Goal: Transaction & Acquisition: Purchase product/service

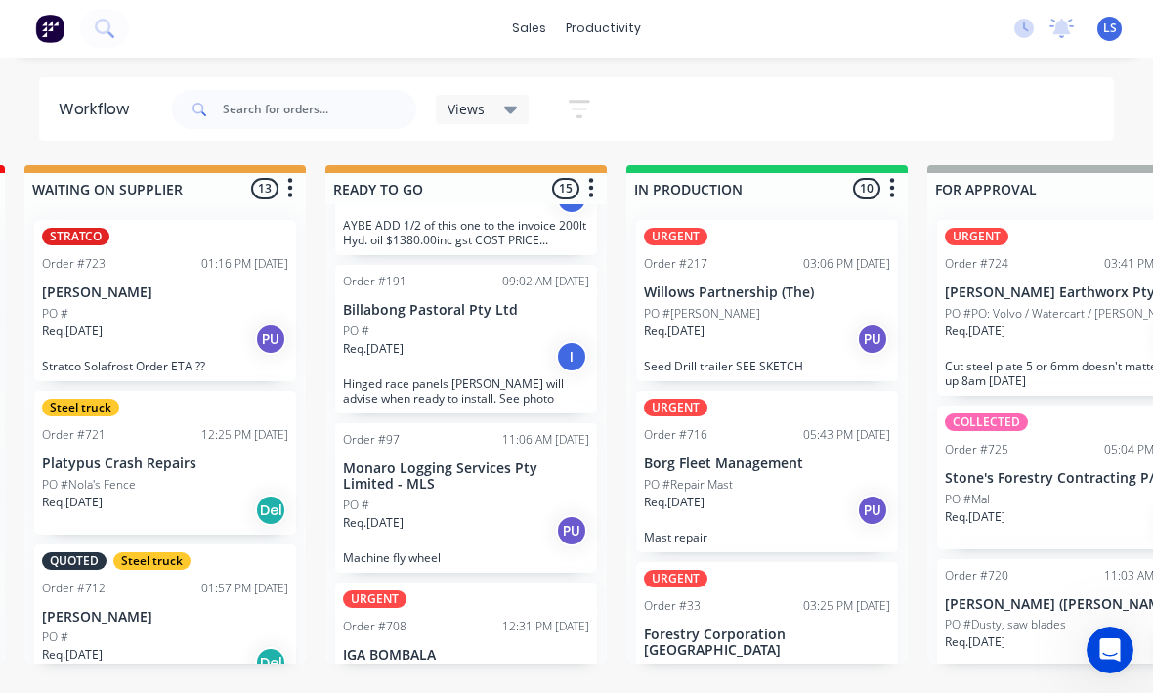
scroll to position [35, 620]
click at [800, 477] on div "PO #Repair Mast" at bounding box center [767, 486] width 246 height 18
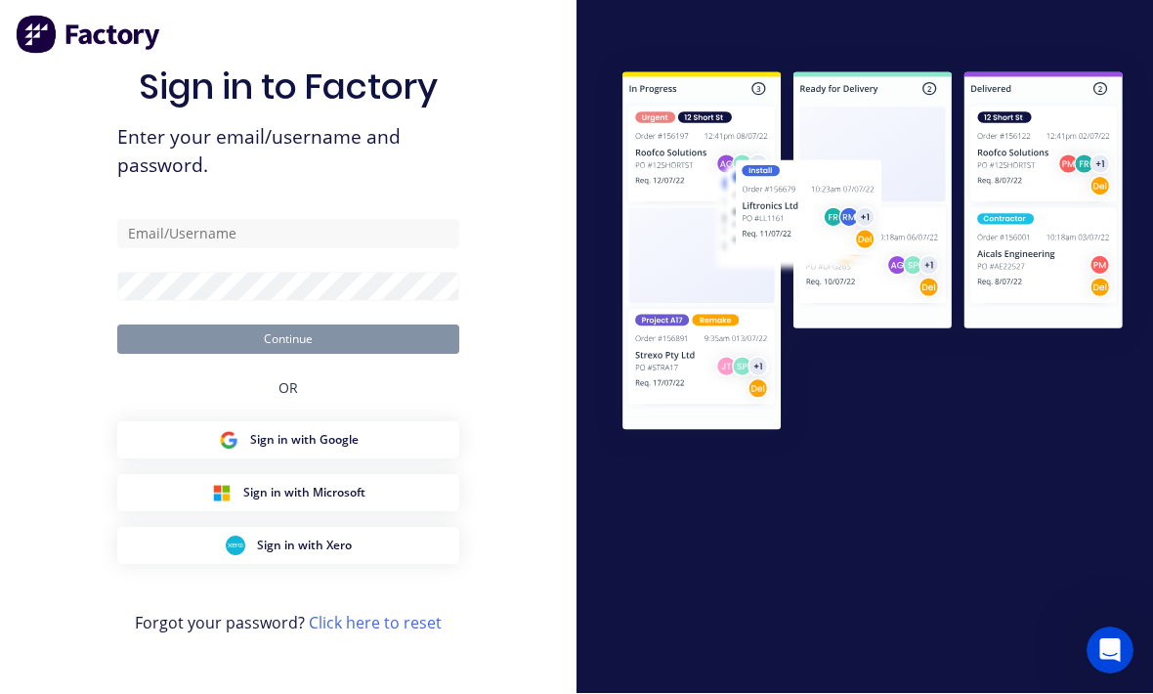
scroll to position [36, 0]
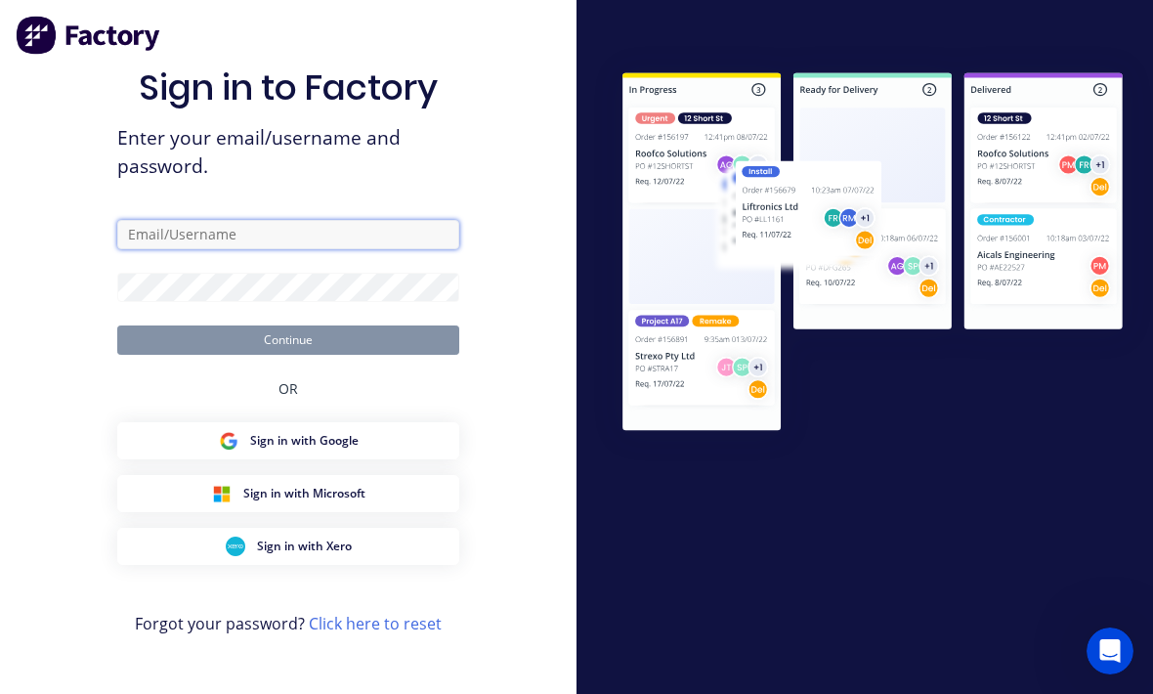
click at [345, 241] on input "text" at bounding box center [288, 234] width 342 height 29
type input "[EMAIL_ADDRESS][DOMAIN_NAME]"
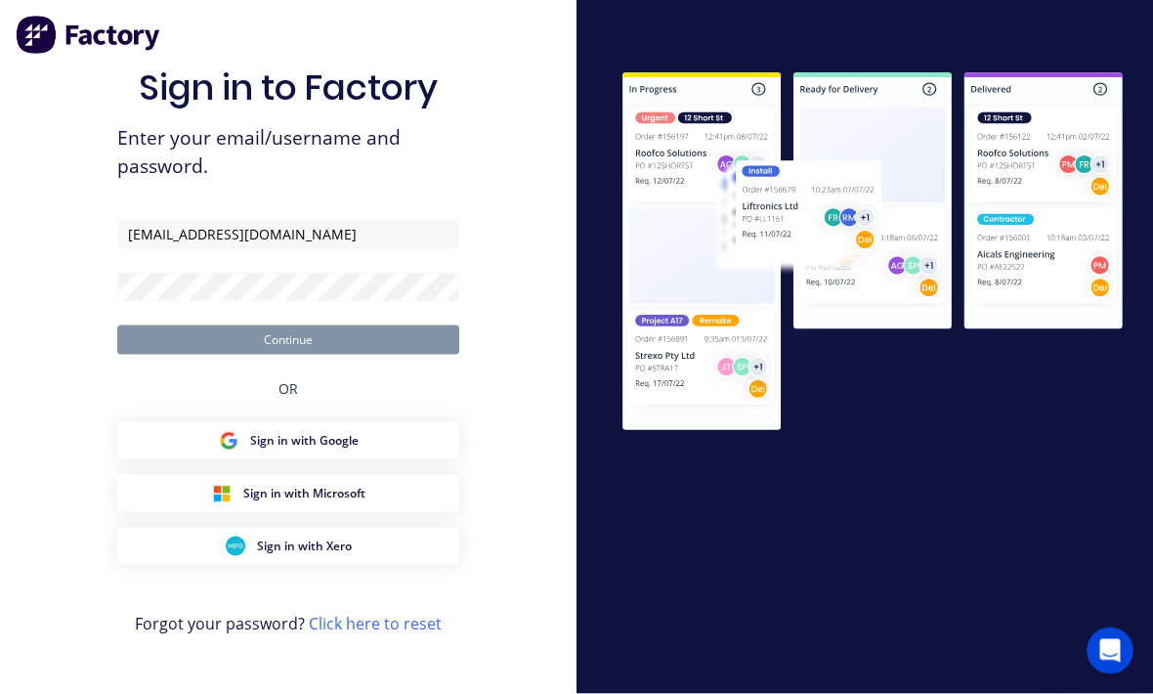
click at [288, 334] on button "Continue" at bounding box center [288, 339] width 342 height 29
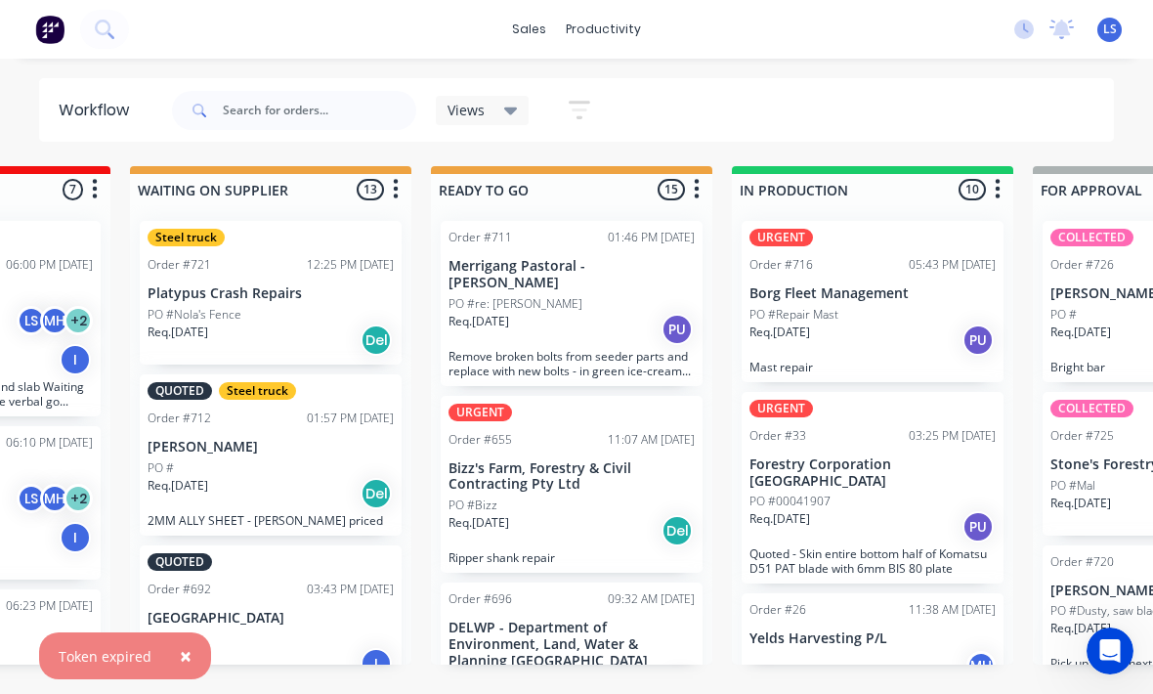
scroll to position [25, 515]
click at [924, 324] on div "Req. [DATE] PU" at bounding box center [872, 340] width 246 height 33
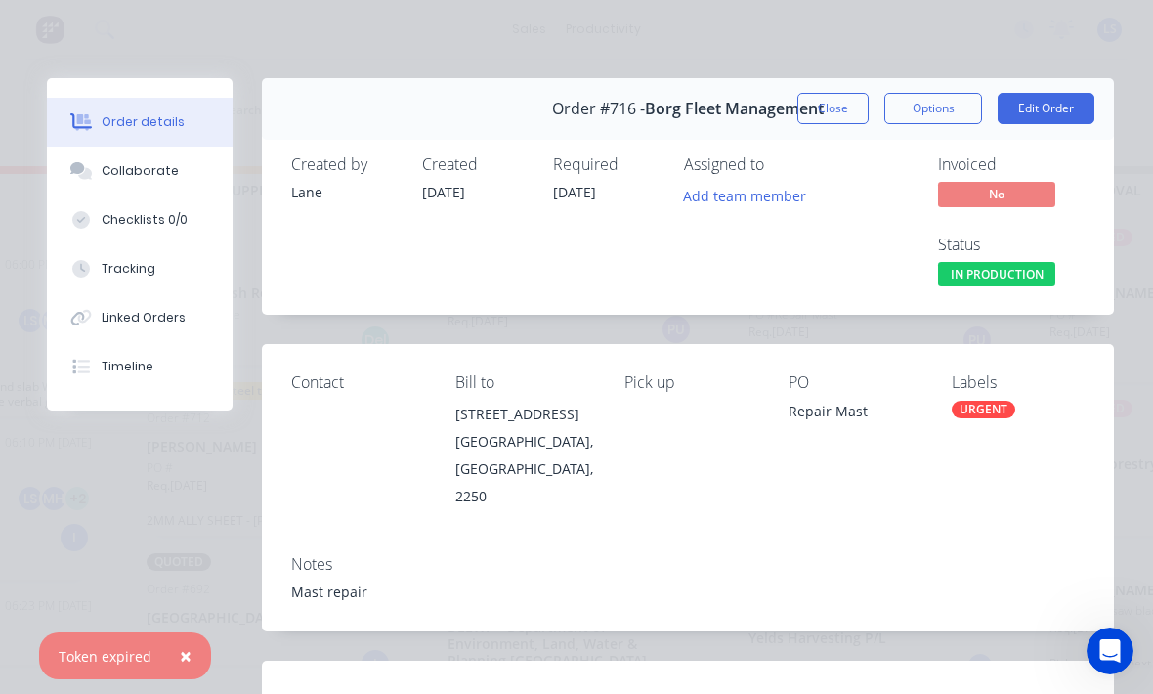
click at [996, 417] on div "URGENT" at bounding box center [984, 410] width 64 height 18
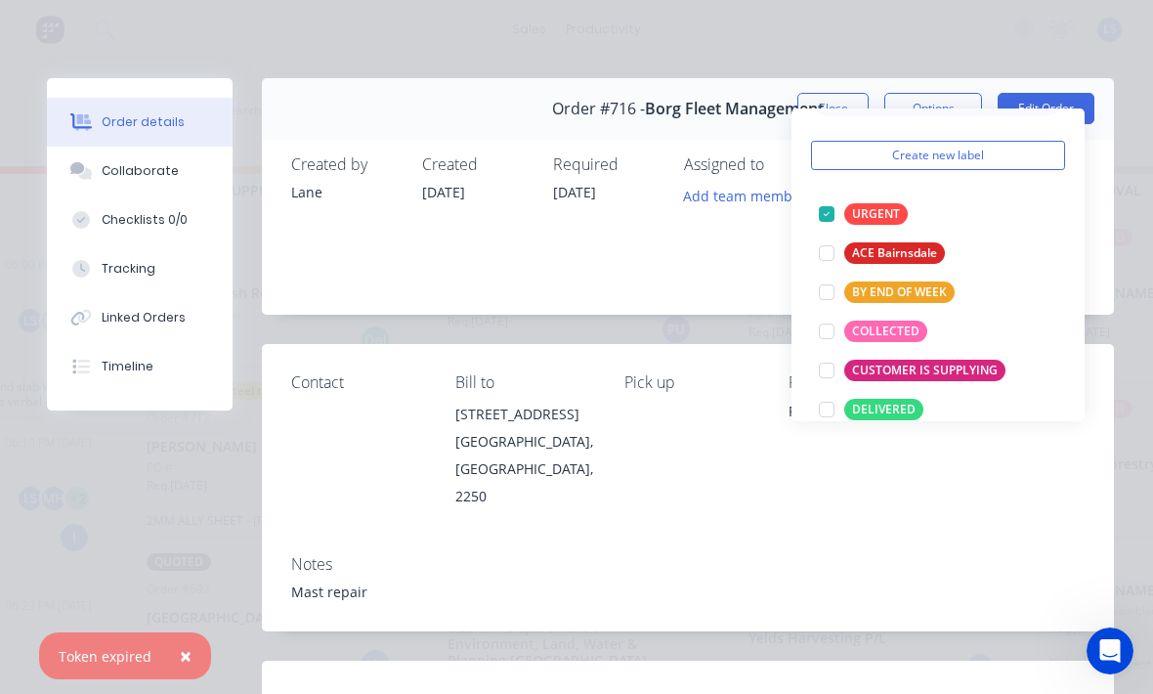
scroll to position [45, 0]
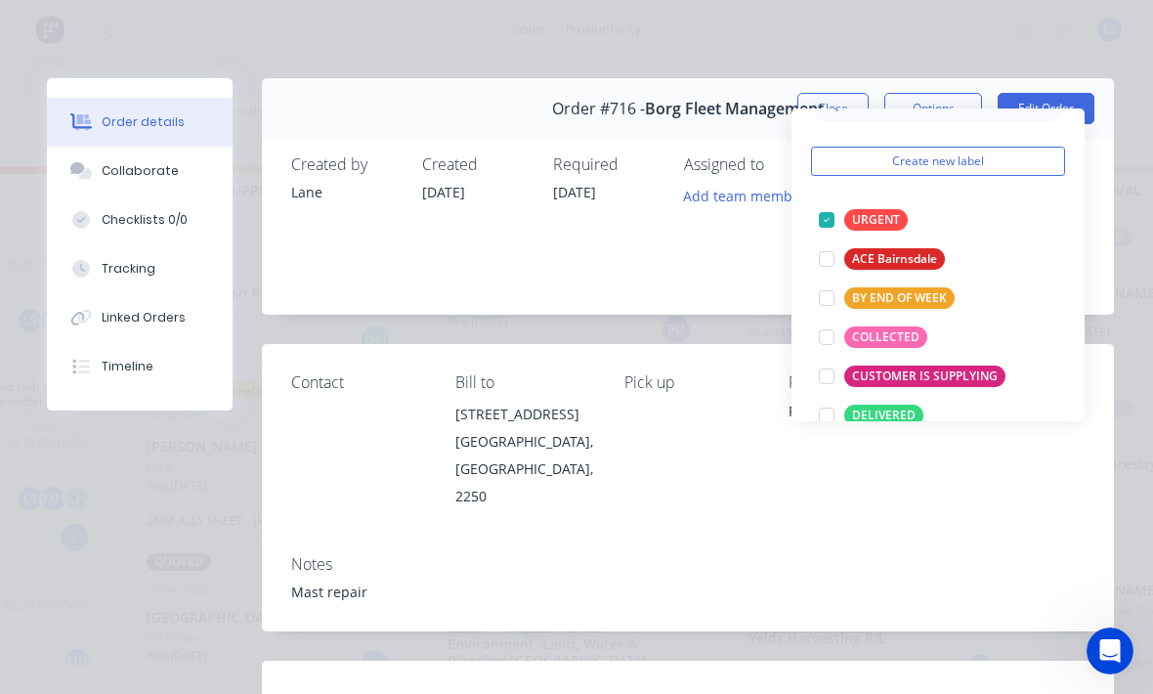
click at [832, 200] on div at bounding box center [826, 219] width 39 height 39
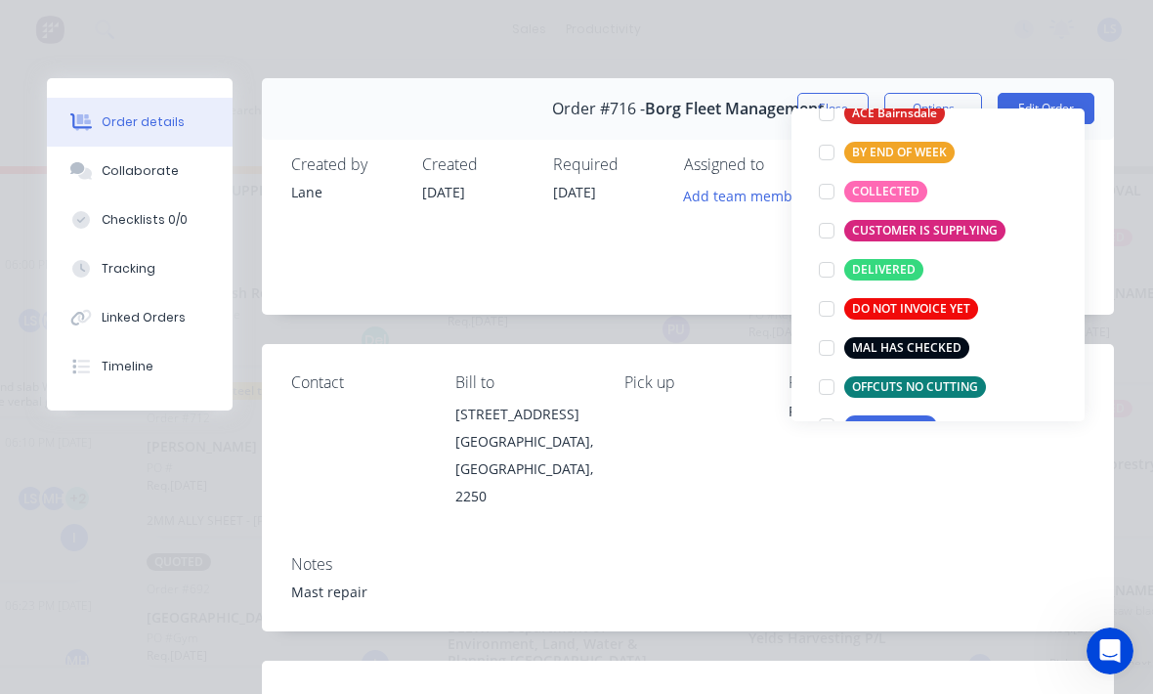
scroll to position [146, 0]
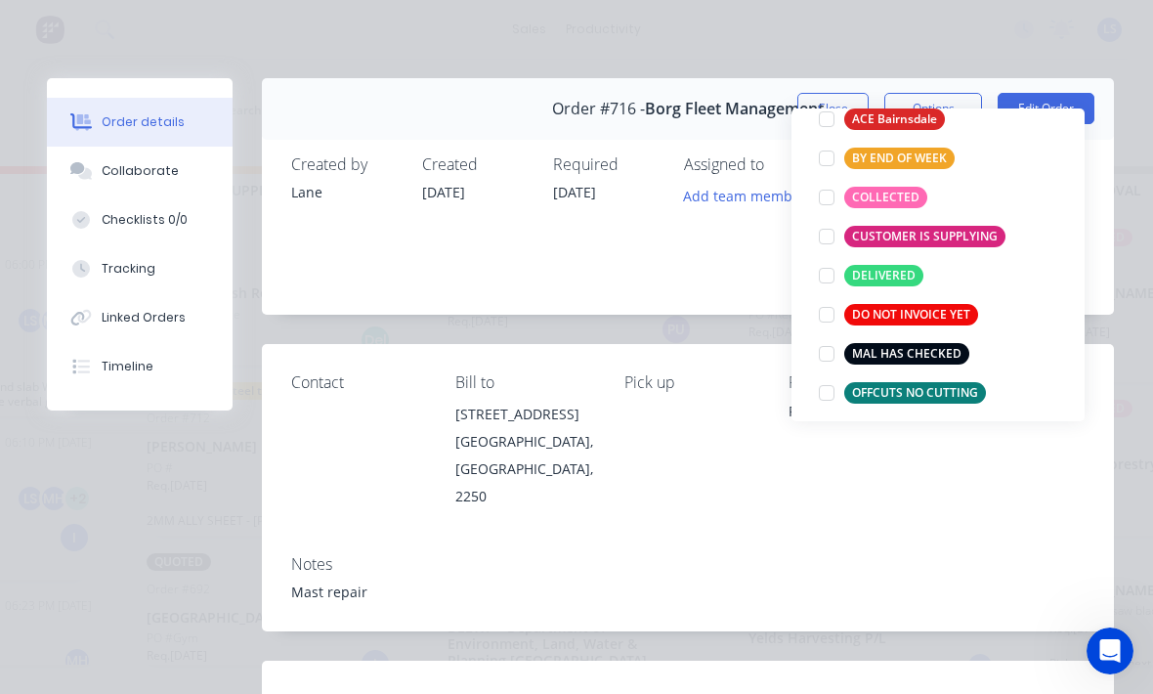
click at [830, 178] on div at bounding box center [826, 197] width 39 height 39
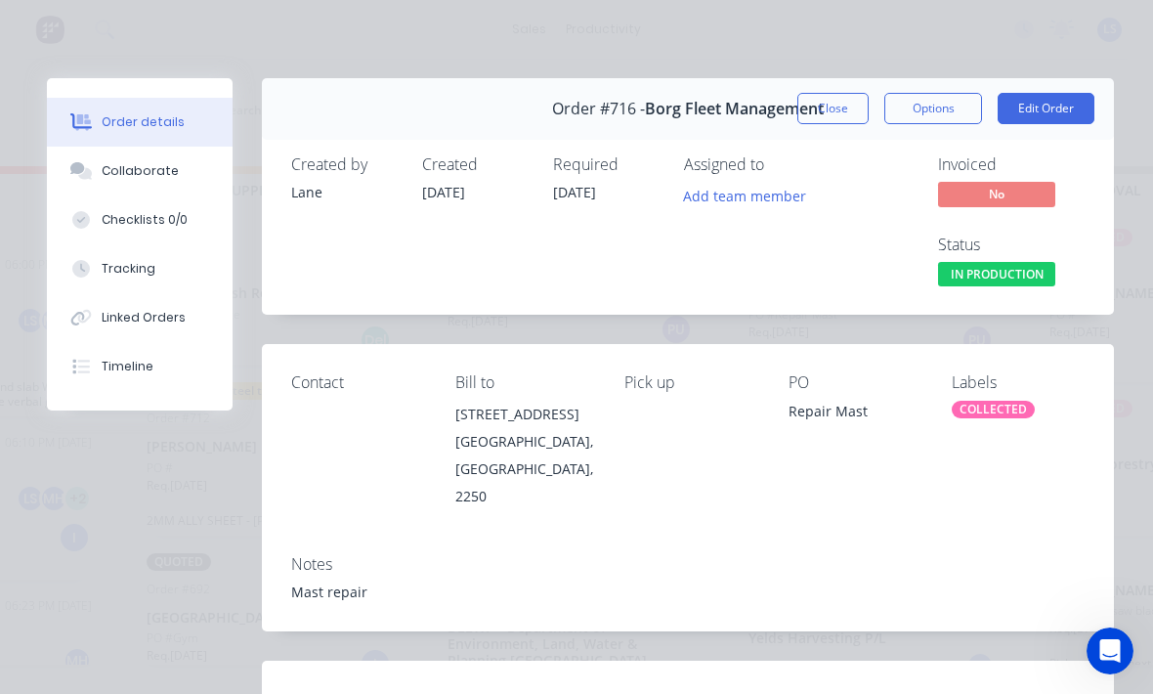
click at [961, 505] on div "Contact Bill to [STREET_ADDRESS] Pick up PO Repair Mast Labels COLLECTED" at bounding box center [688, 441] width 852 height 195
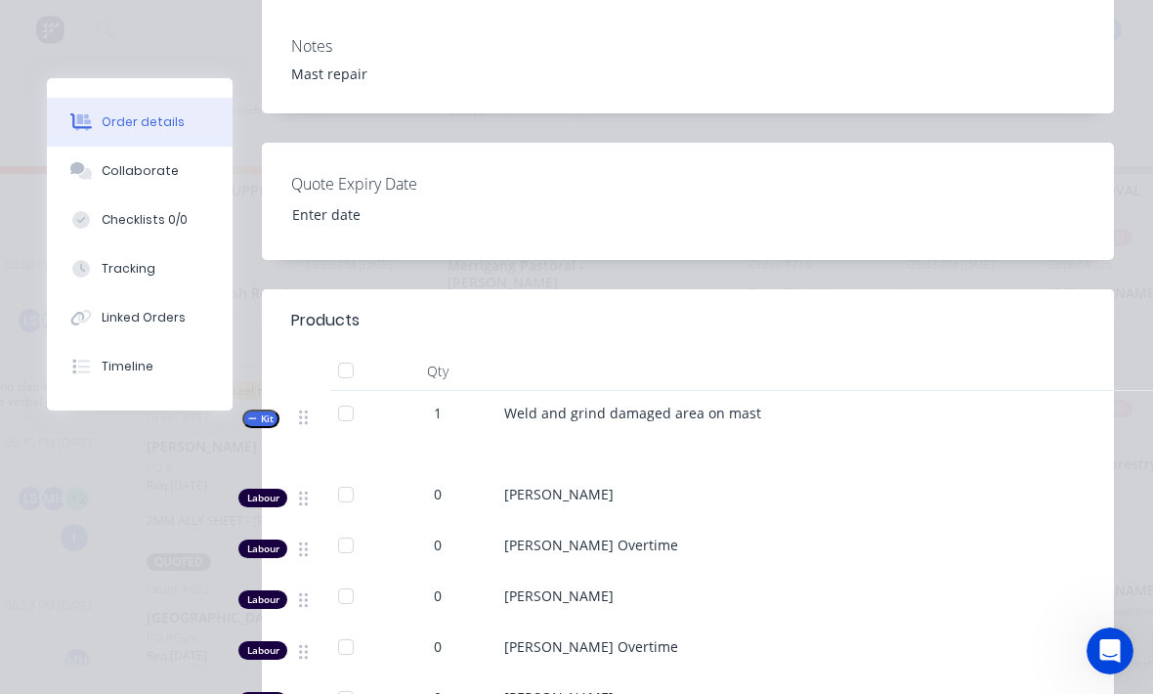
scroll to position [533, 0]
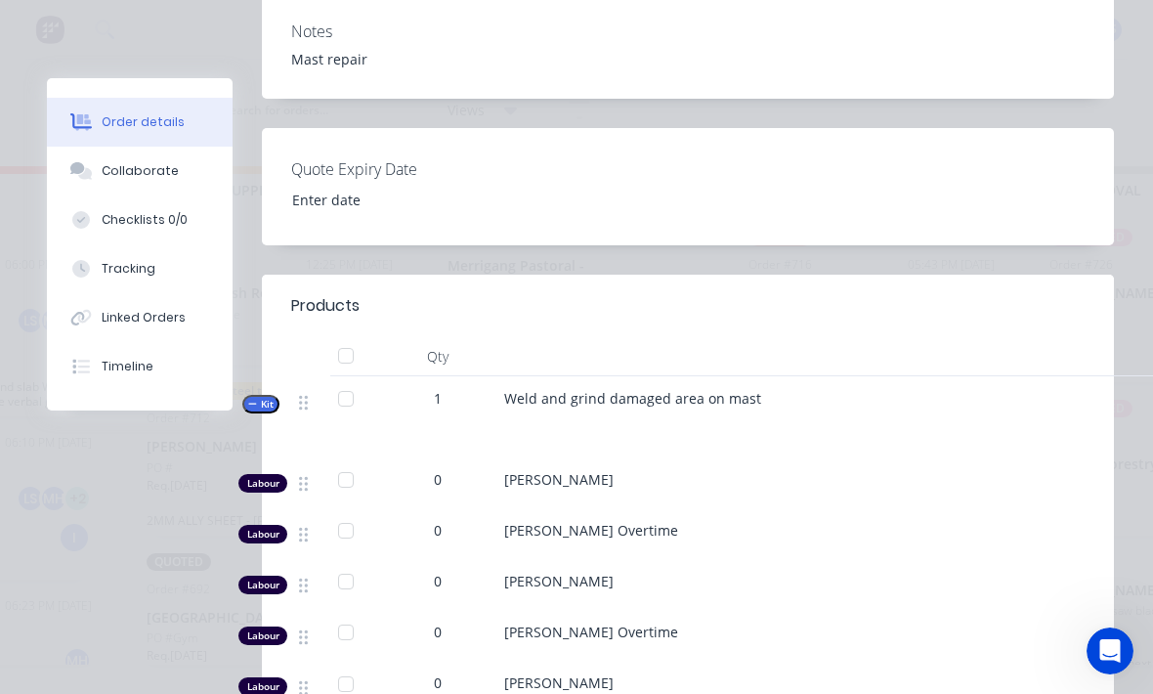
click at [161, 276] on button "Tracking" at bounding box center [140, 268] width 186 height 49
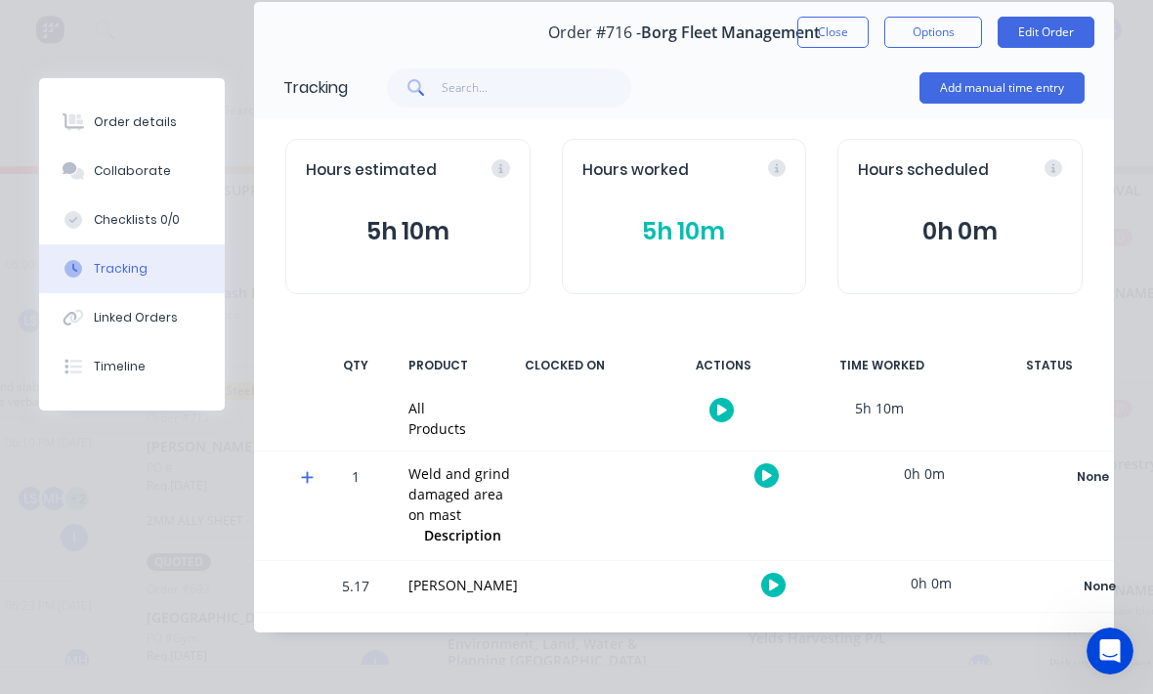
scroll to position [83, 0]
click at [1005, 95] on button "Add manual time entry" at bounding box center [1002, 87] width 165 height 31
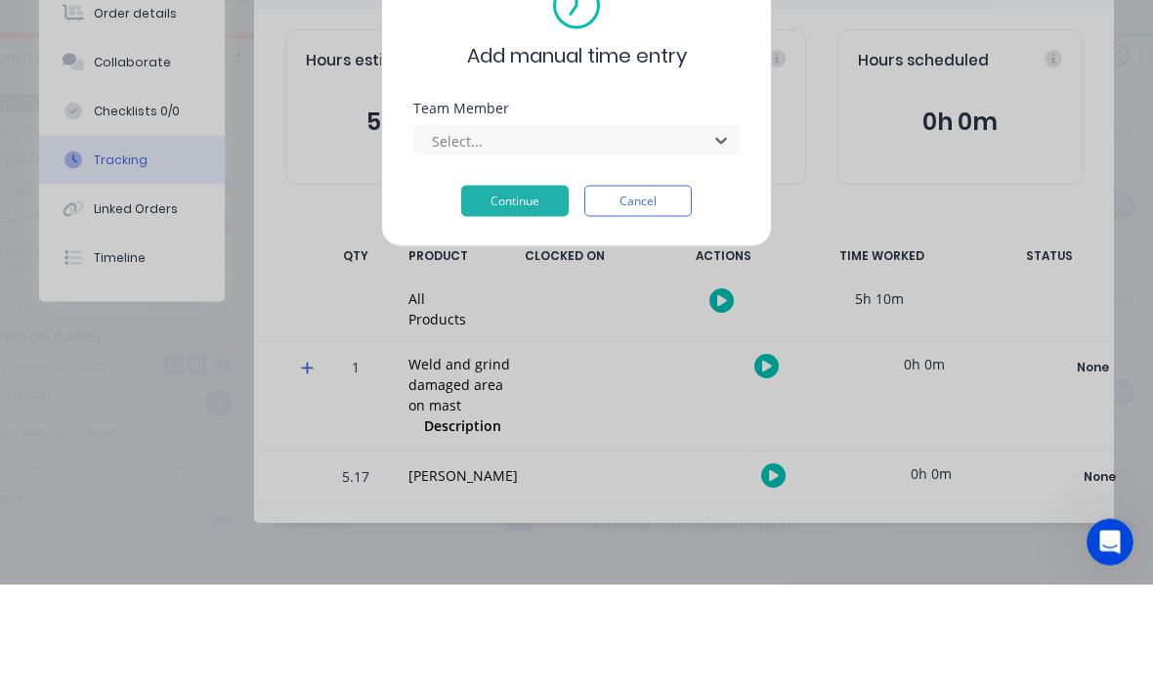
scroll to position [88, 0]
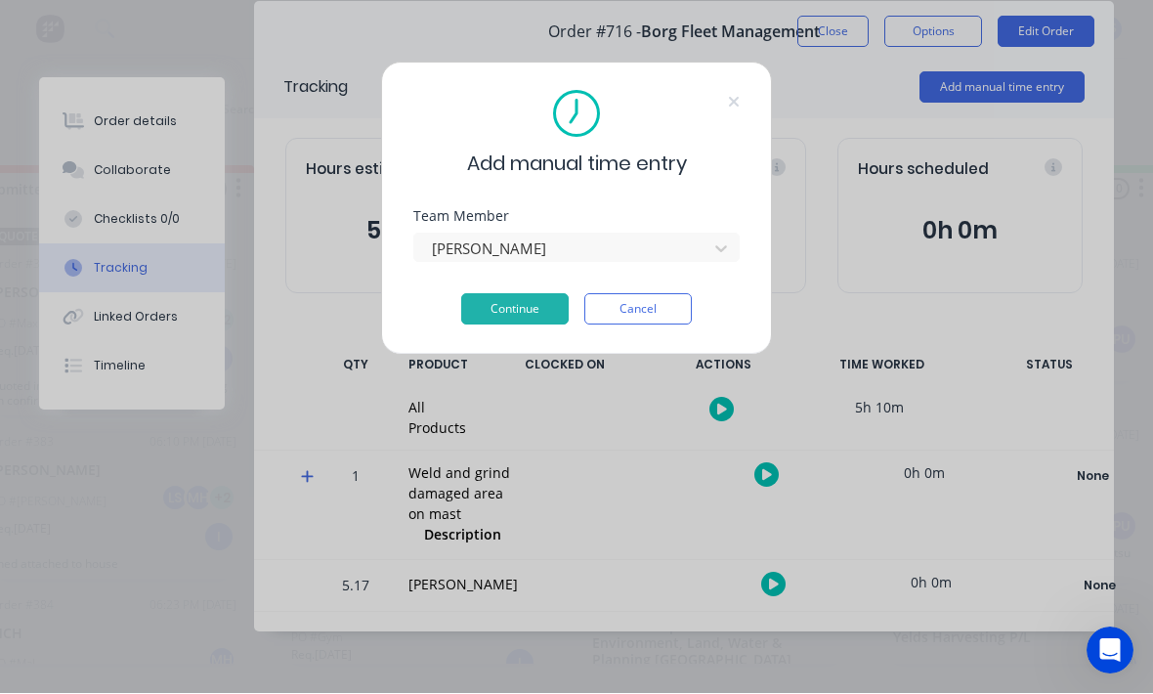
click at [520, 320] on button "Continue" at bounding box center [515, 309] width 108 height 31
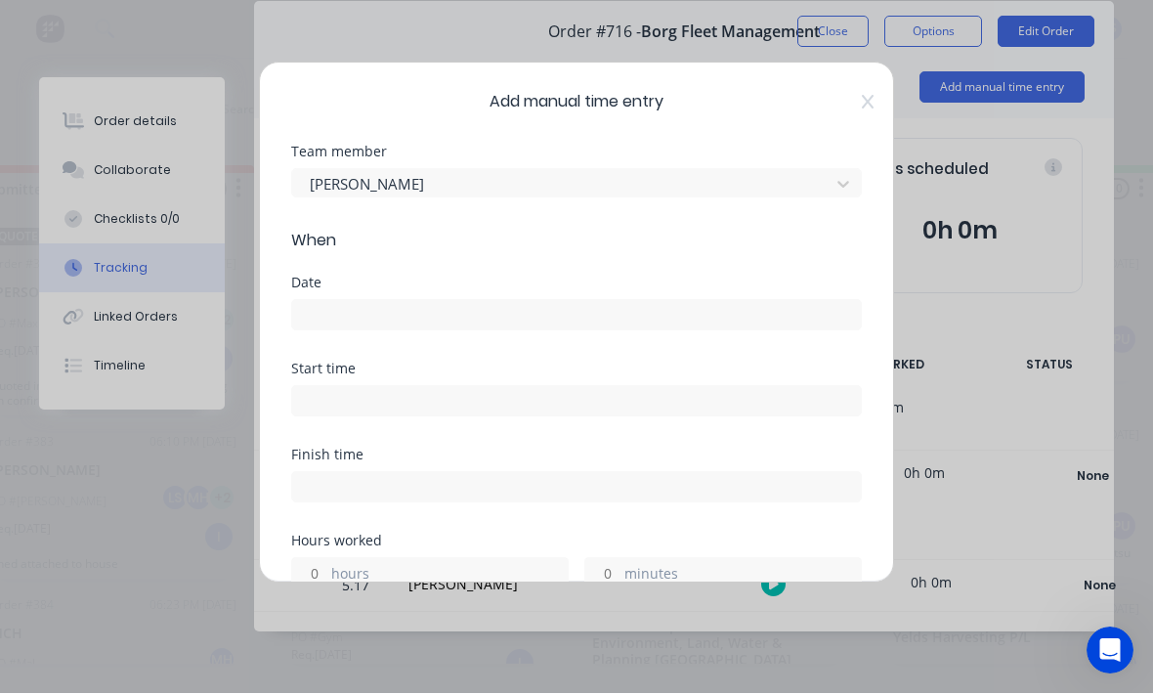
click at [726, 340] on div "Date" at bounding box center [576, 320] width 571 height 86
click at [801, 321] on input at bounding box center [576, 315] width 569 height 29
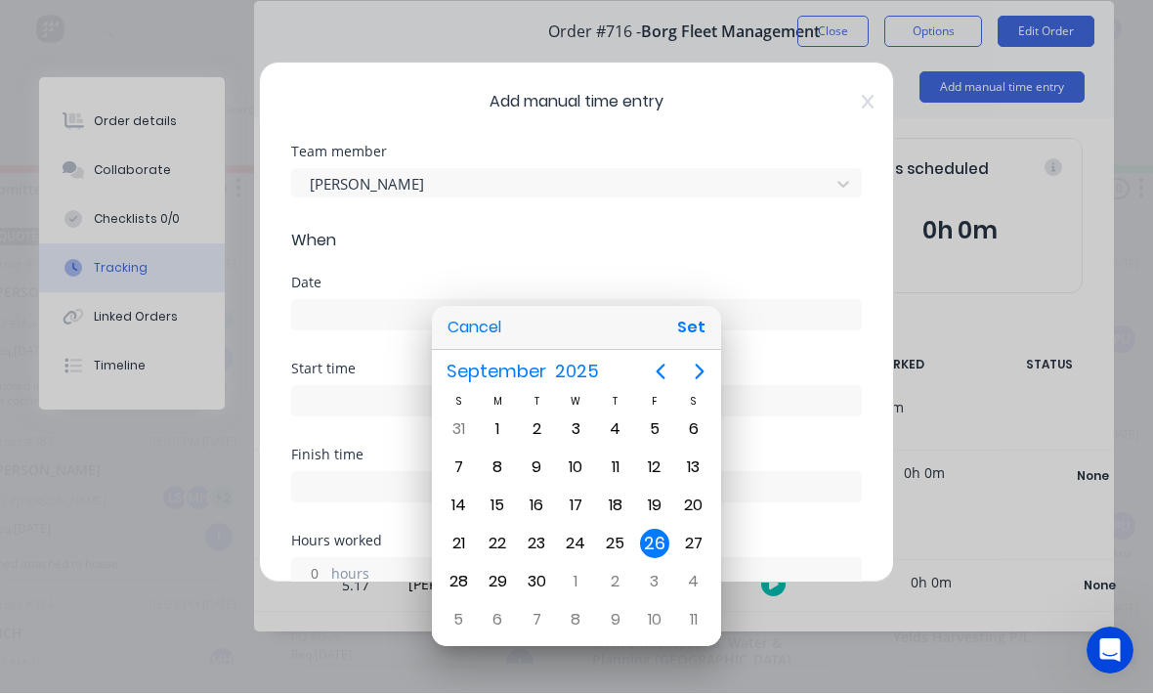
click at [702, 337] on button "Set" at bounding box center [692, 328] width 44 height 35
type input "[DATE]"
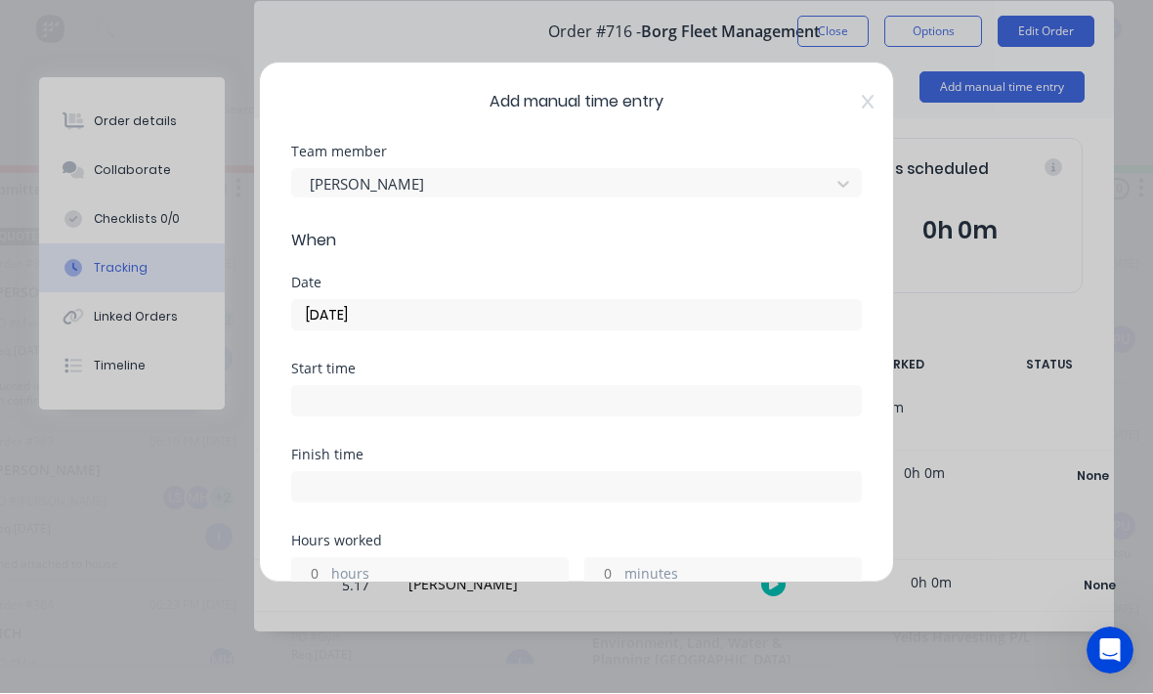
click at [646, 392] on input at bounding box center [576, 401] width 569 height 29
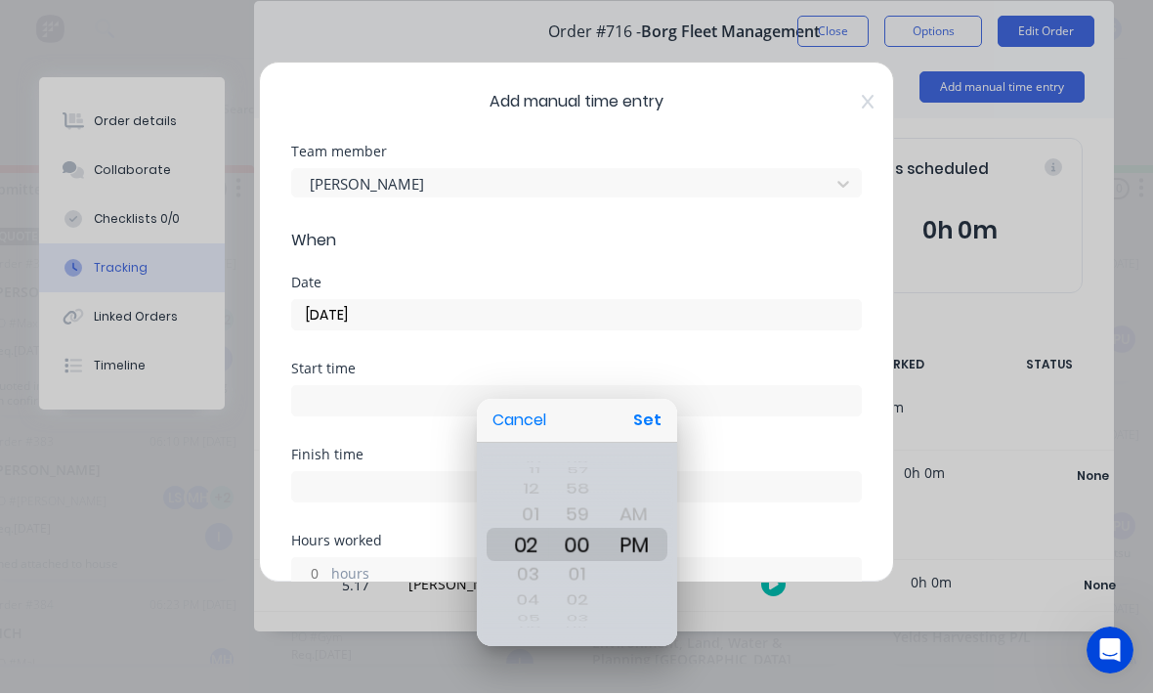
click at [660, 413] on button "Set" at bounding box center [648, 421] width 44 height 35
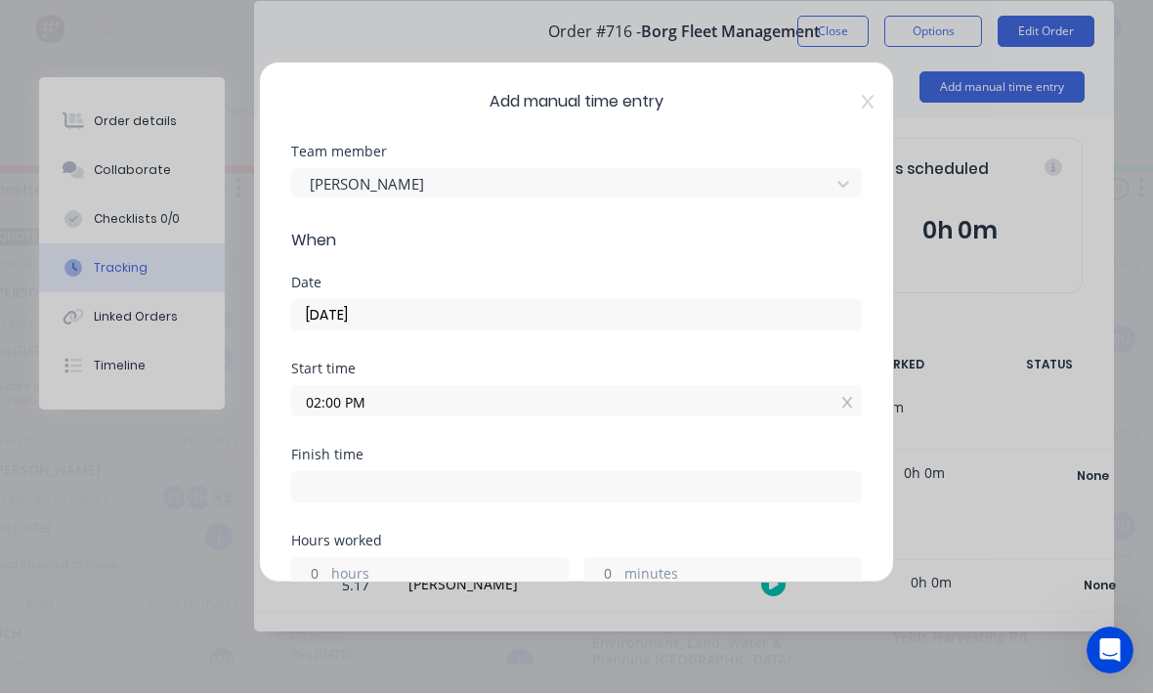
click at [561, 388] on input "02:00 PM" at bounding box center [576, 401] width 569 height 29
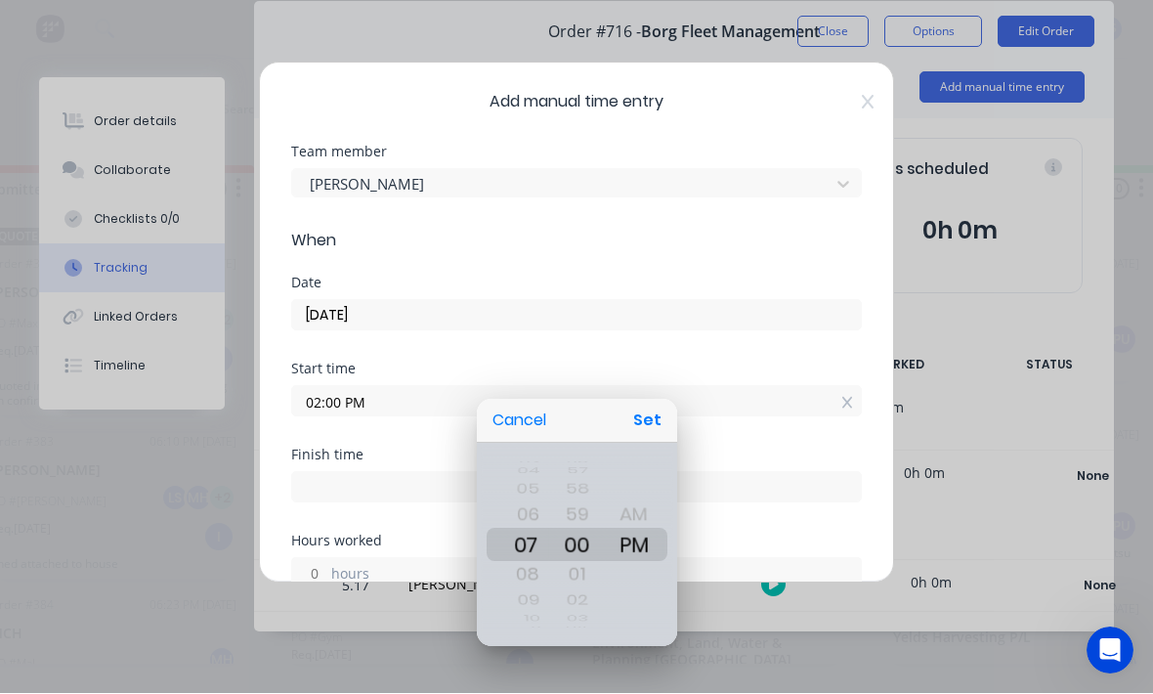
click at [655, 425] on button "Set" at bounding box center [648, 421] width 44 height 35
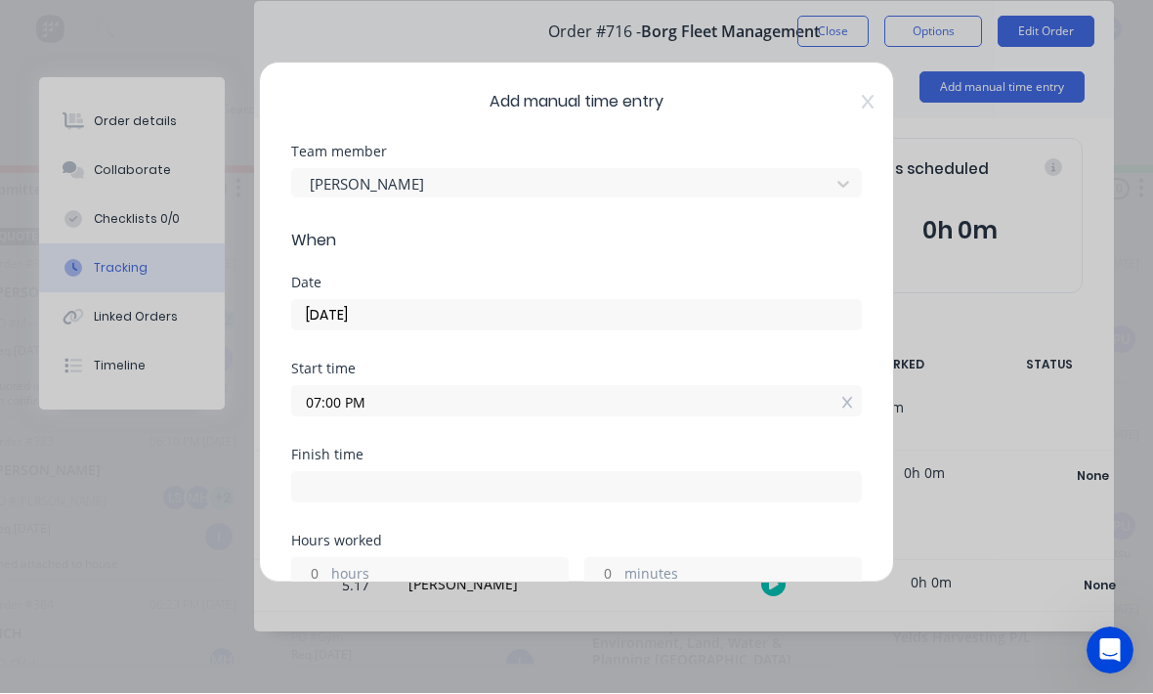
click at [622, 394] on input "07:00 PM" at bounding box center [576, 401] width 569 height 29
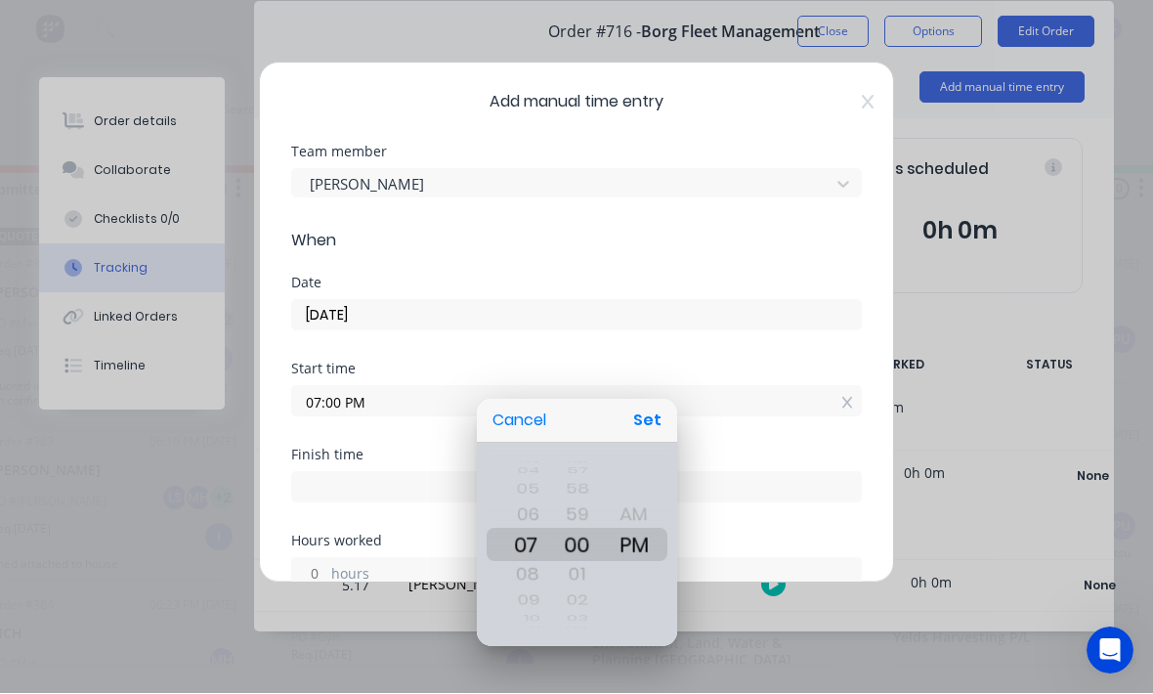
click at [644, 427] on button "Set" at bounding box center [648, 421] width 44 height 35
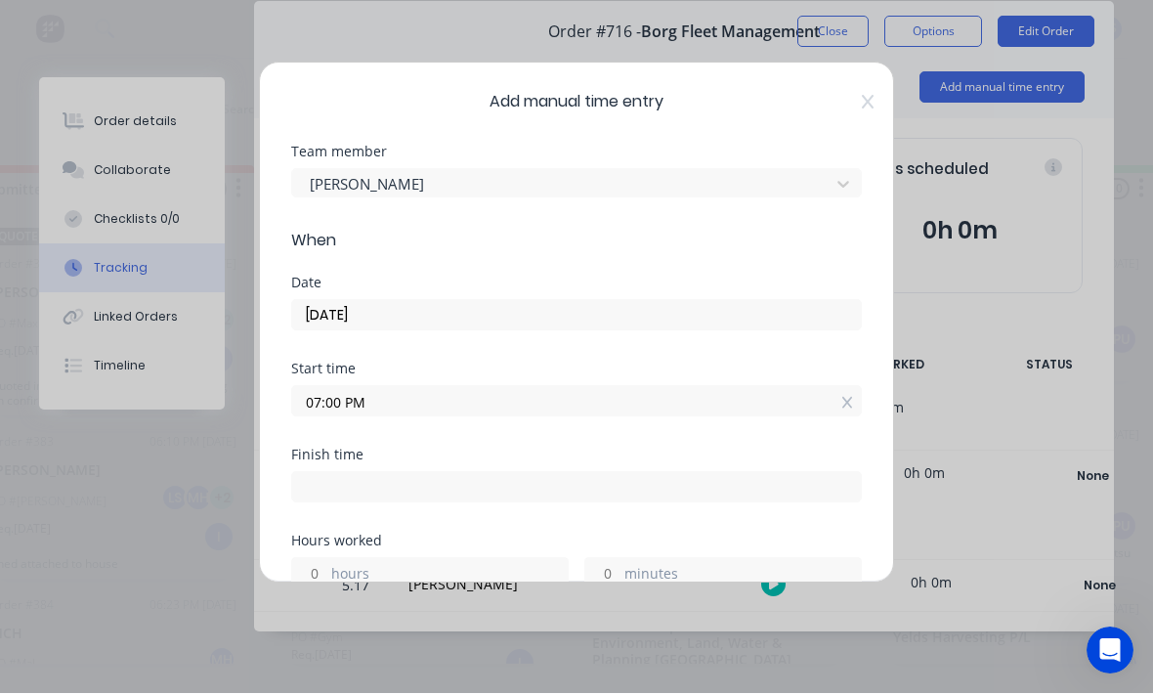
click at [614, 393] on input "07:00 PM" at bounding box center [576, 401] width 569 height 29
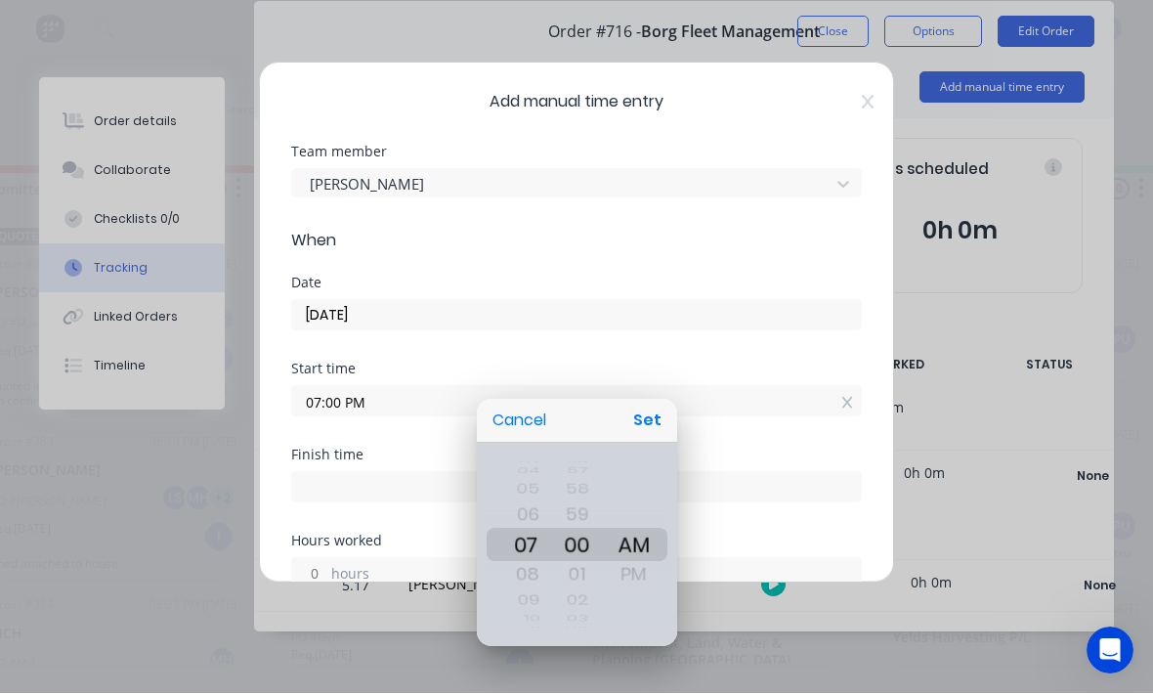
click at [646, 429] on button "Set" at bounding box center [648, 421] width 44 height 35
type input "07:00 AM"
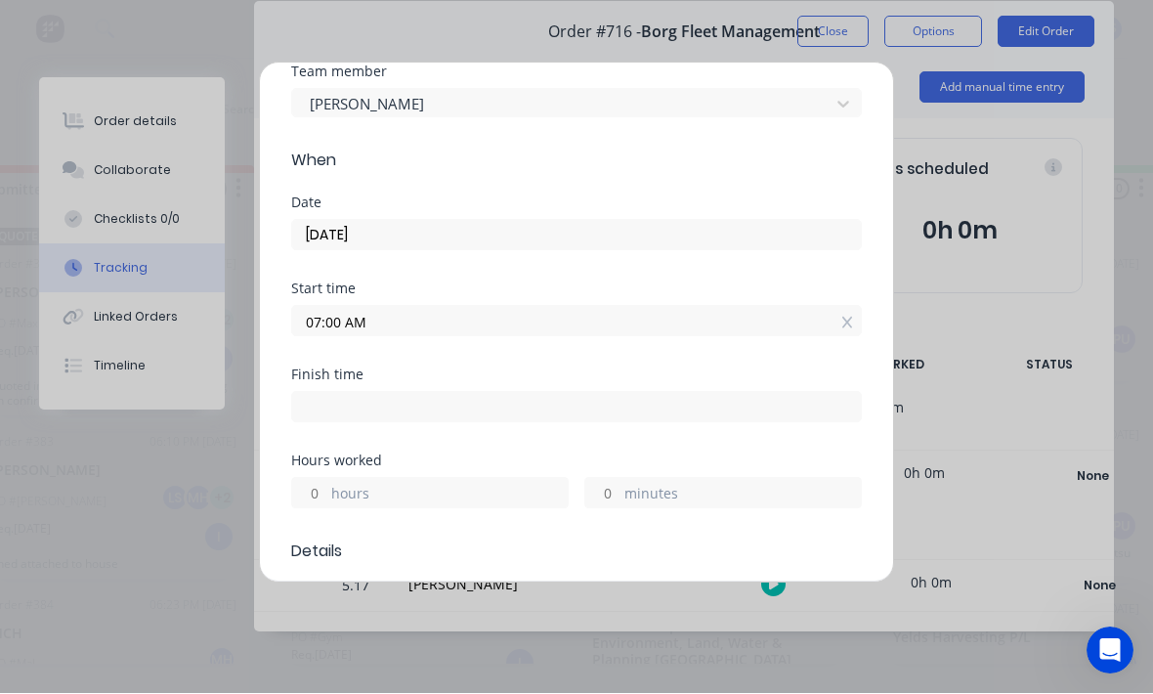
scroll to position [82, 0]
click at [518, 493] on label "hours" at bounding box center [449, 494] width 237 height 24
click at [326, 493] on input "hours" at bounding box center [309, 491] width 34 height 29
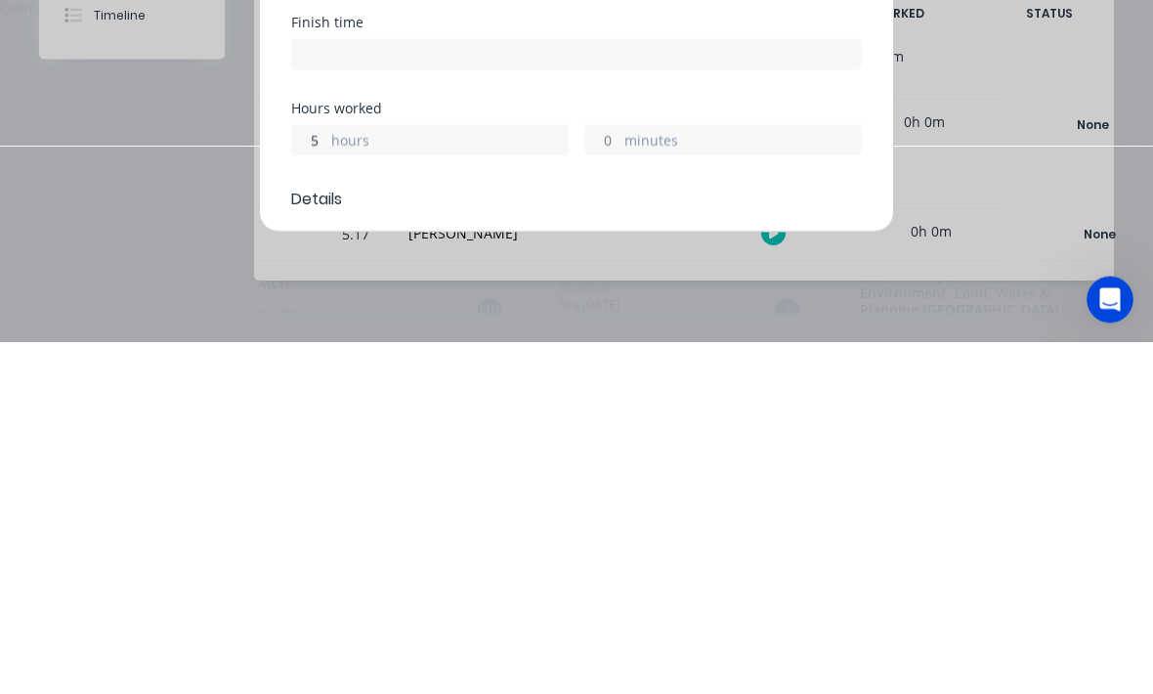
scroll to position [35, 104]
type input "5"
click at [668, 482] on label "minutes" at bounding box center [743, 494] width 237 height 24
click at [620, 477] on input "minutes" at bounding box center [602, 491] width 34 height 29
type input "12:00 PM"
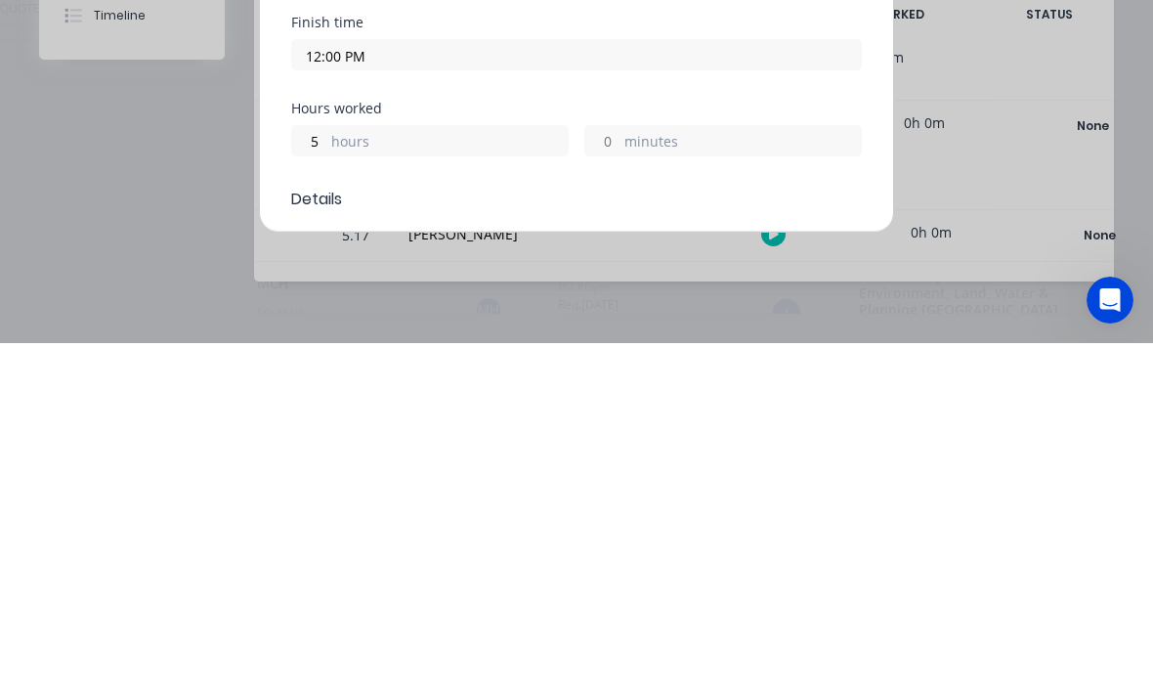
type input "4"
type input "5"
type input "45"
click at [489, 476] on div "4 hours" at bounding box center [430, 491] width 278 height 31
type input "11:45 AM"
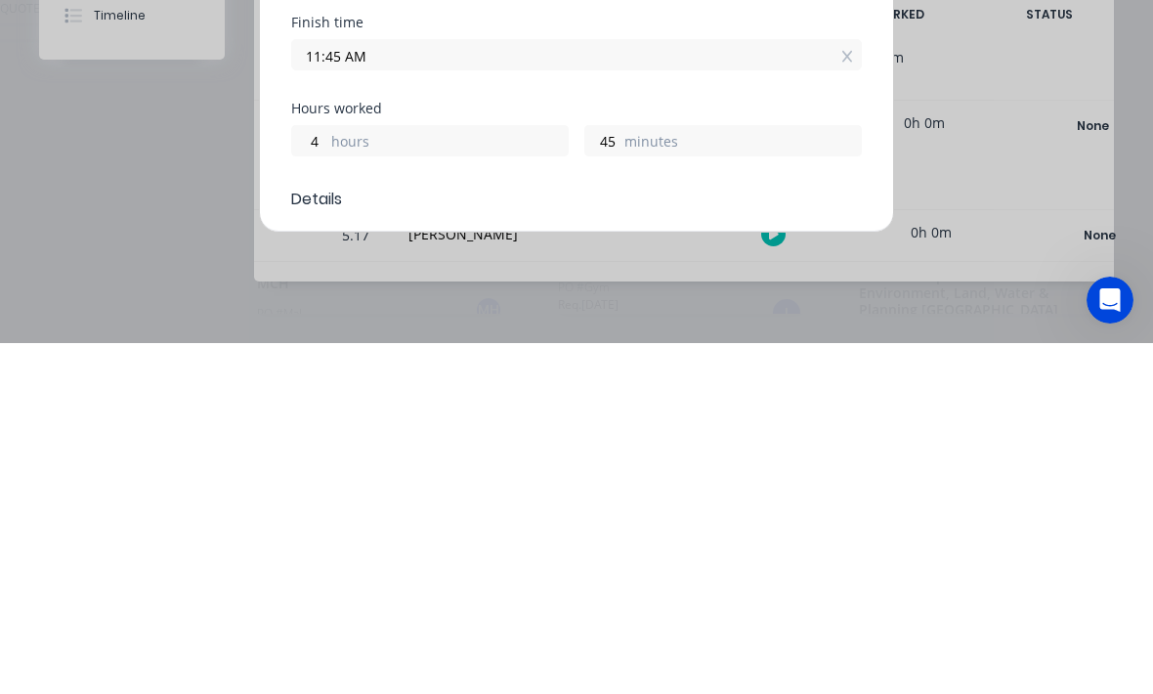
type input "44"
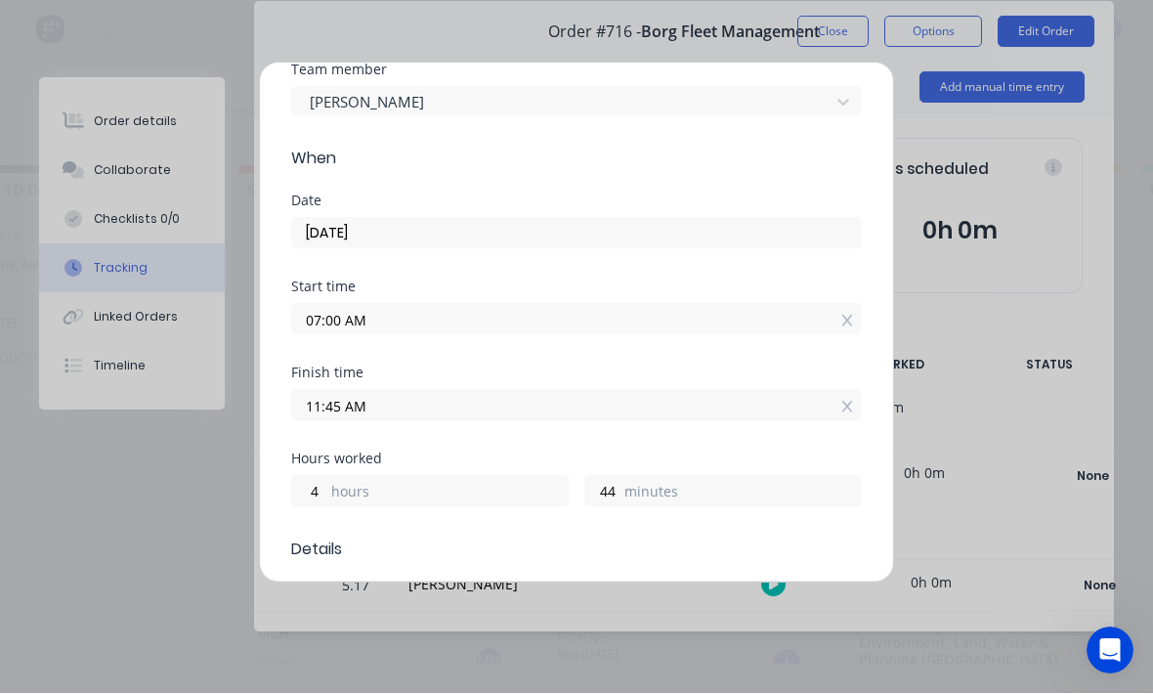
click at [401, 498] on label "hours" at bounding box center [449, 494] width 237 height 24
click at [326, 498] on input "4" at bounding box center [309, 491] width 34 height 29
type input "5"
click at [648, 504] on label "minutes" at bounding box center [743, 494] width 237 height 24
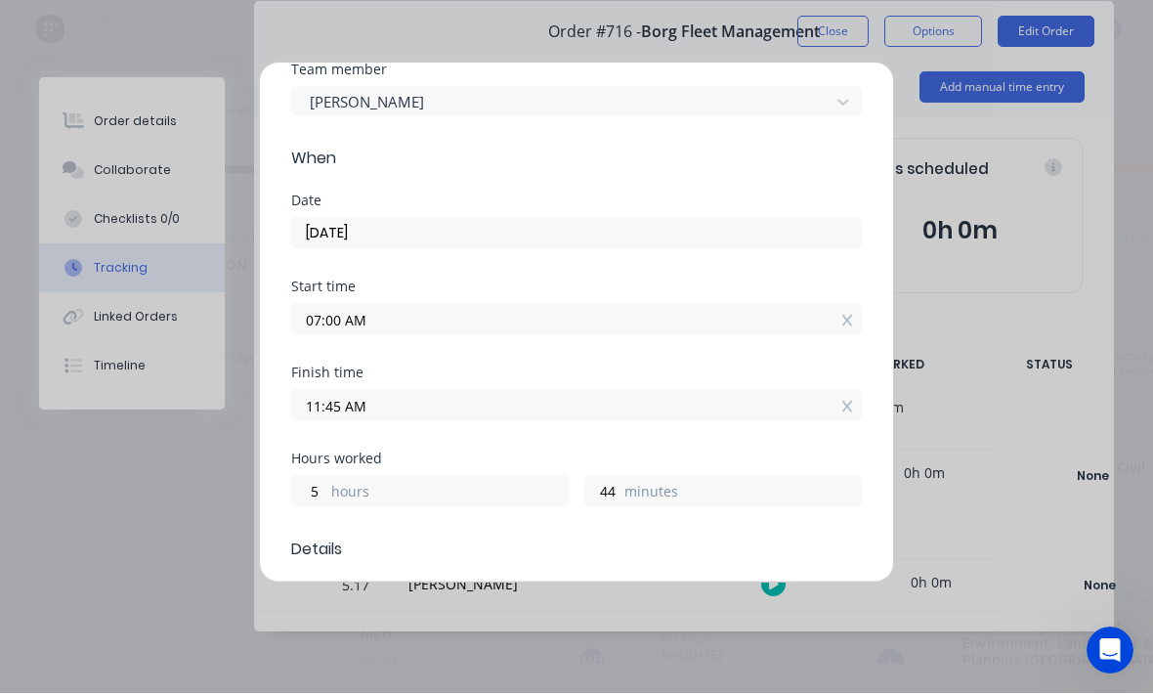
click at [620, 504] on input "44" at bounding box center [602, 491] width 34 height 29
type input "12:44 PM"
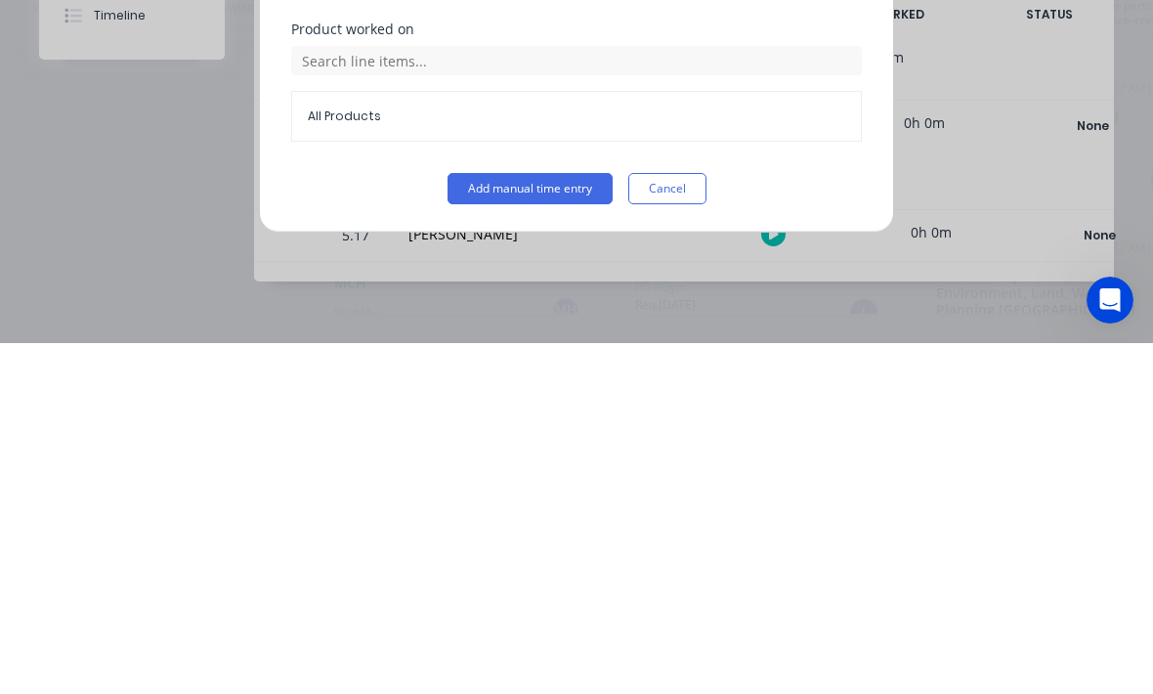
scroll to position [800, 0]
type input "45"
click at [544, 524] on button "Add manual time entry" at bounding box center [530, 539] width 165 height 31
type input "12:45 PM"
type input "44"
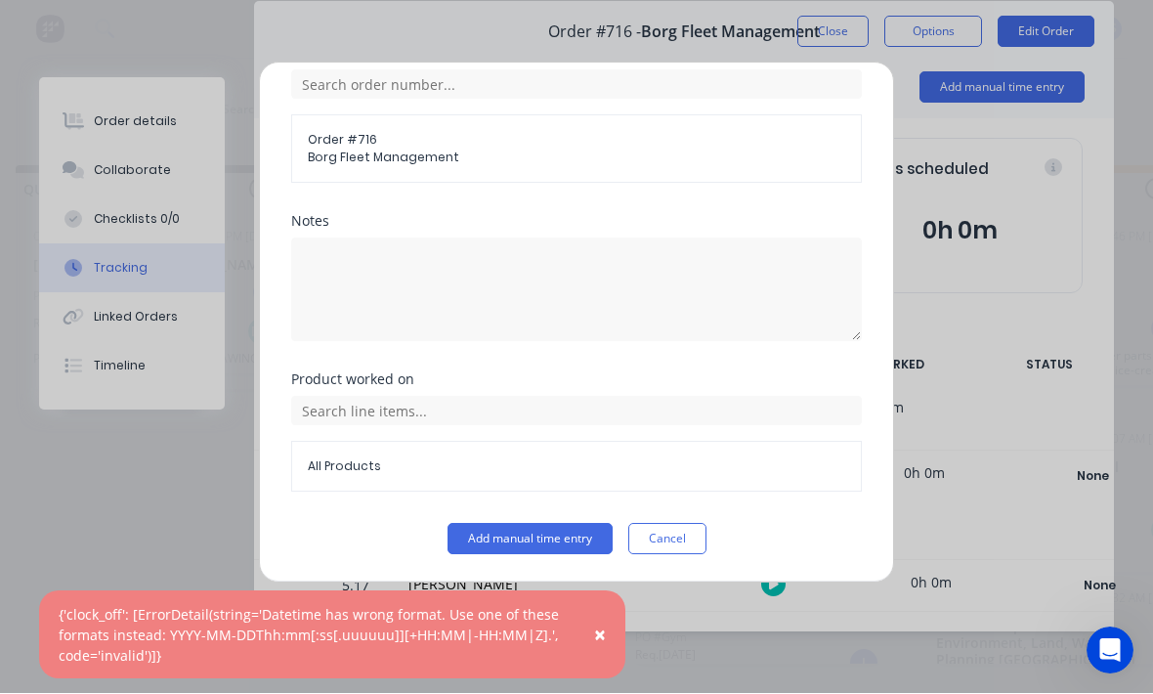
click at [555, 548] on button "Add manual time entry" at bounding box center [530, 539] width 165 height 31
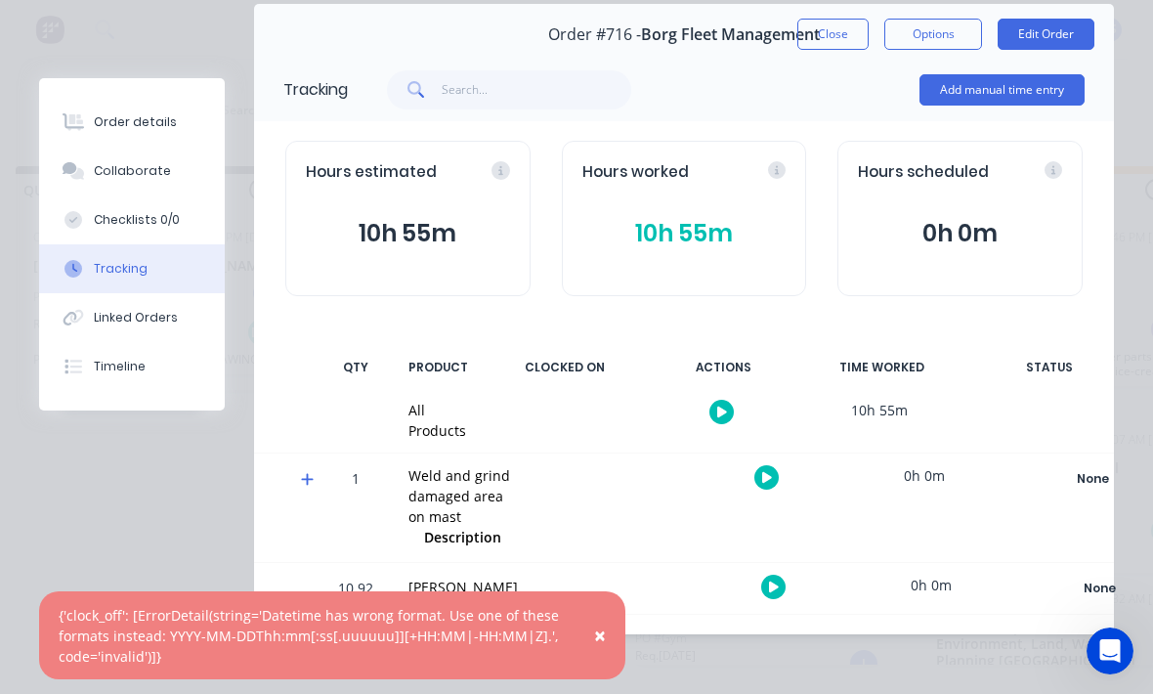
scroll to position [81, 0]
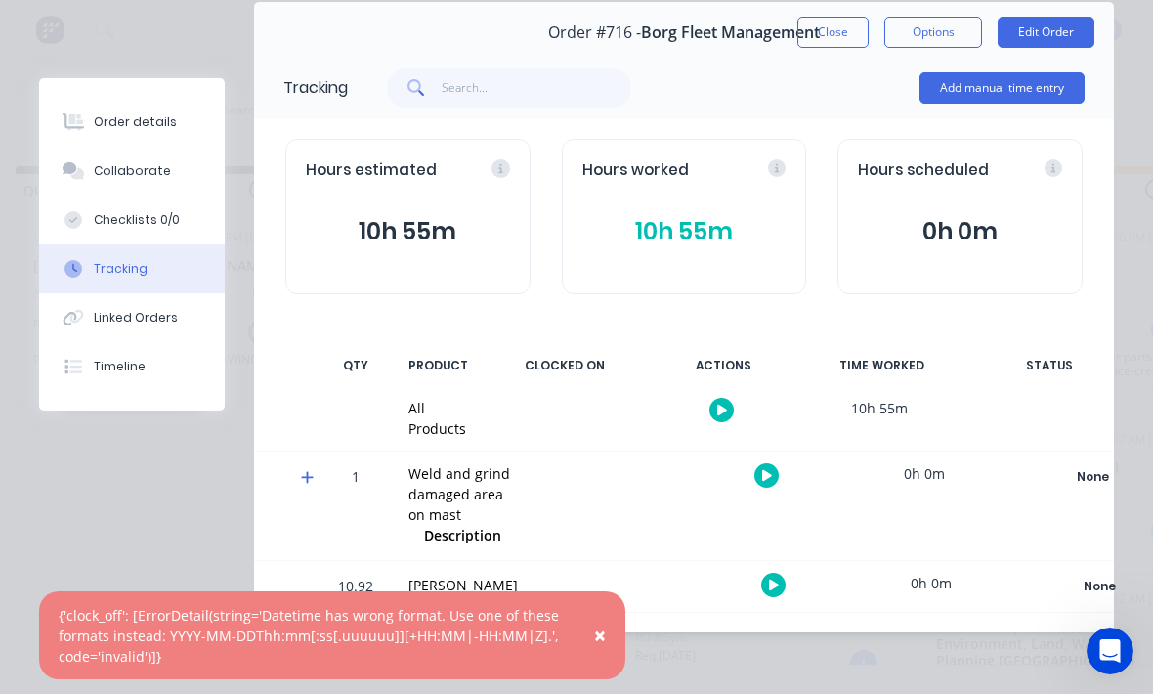
click at [178, 116] on button "Order details" at bounding box center [132, 122] width 186 height 49
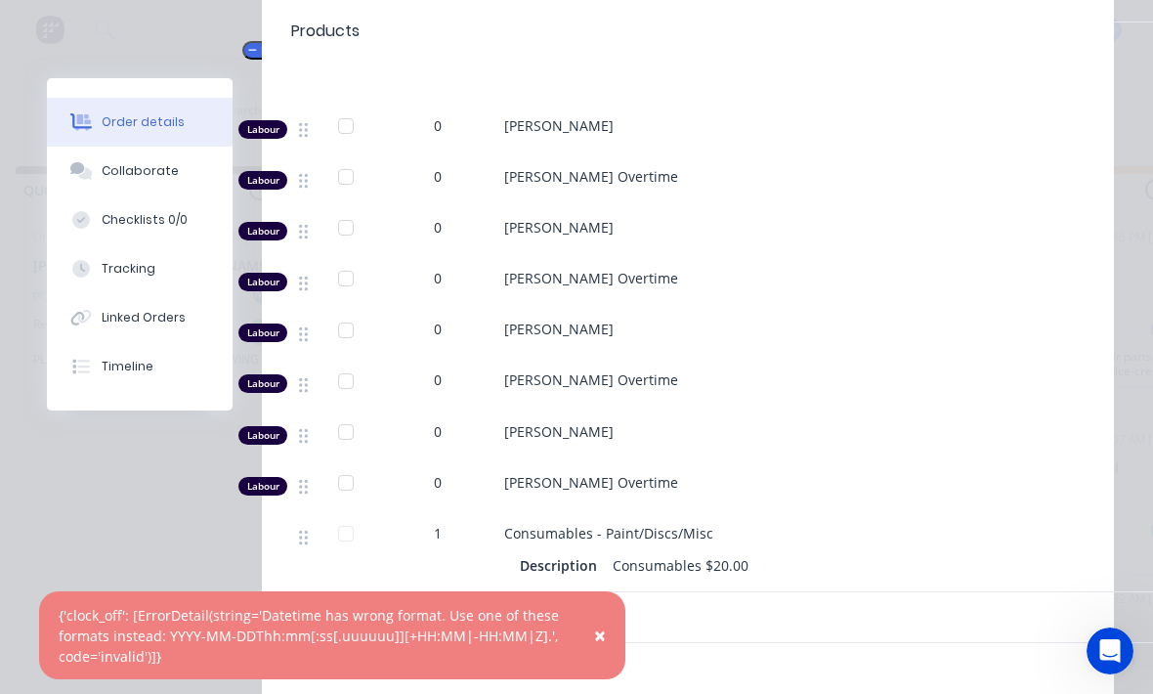
scroll to position [886, 0]
click at [438, 116] on span "0" at bounding box center [438, 126] width 8 height 21
click at [450, 116] on div "0" at bounding box center [438, 126] width 102 height 21
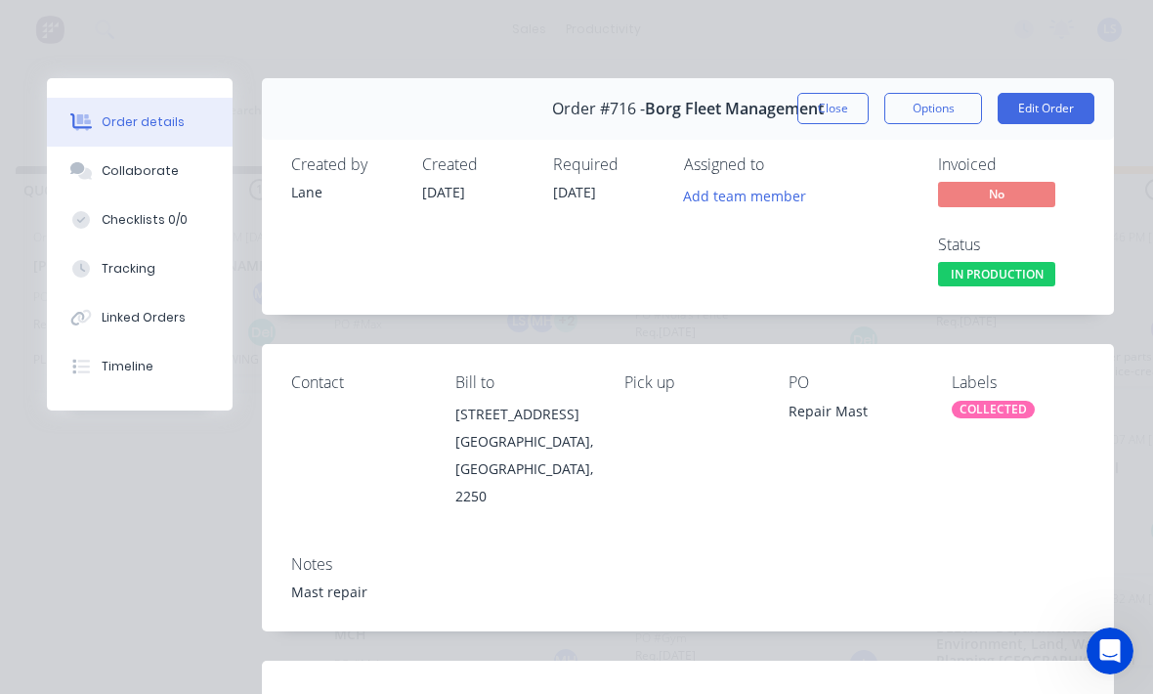
scroll to position [0, 0]
click at [1070, 102] on button "Edit Order" at bounding box center [1046, 108] width 97 height 31
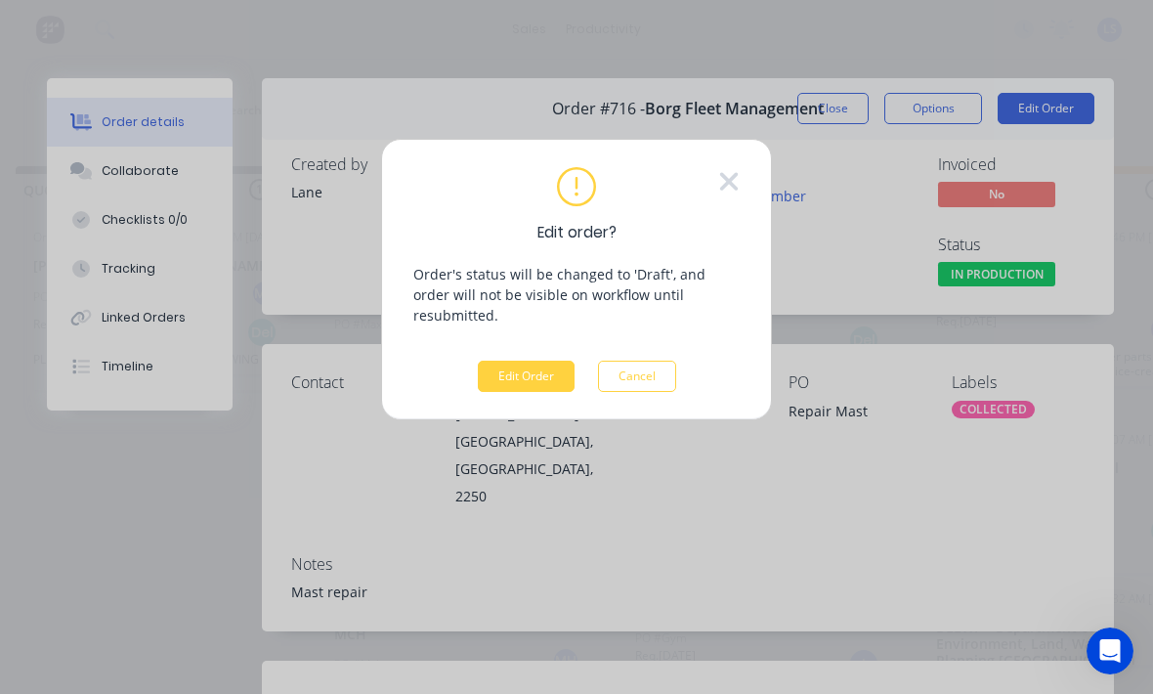
click at [515, 369] on button "Edit Order" at bounding box center [526, 376] width 97 height 31
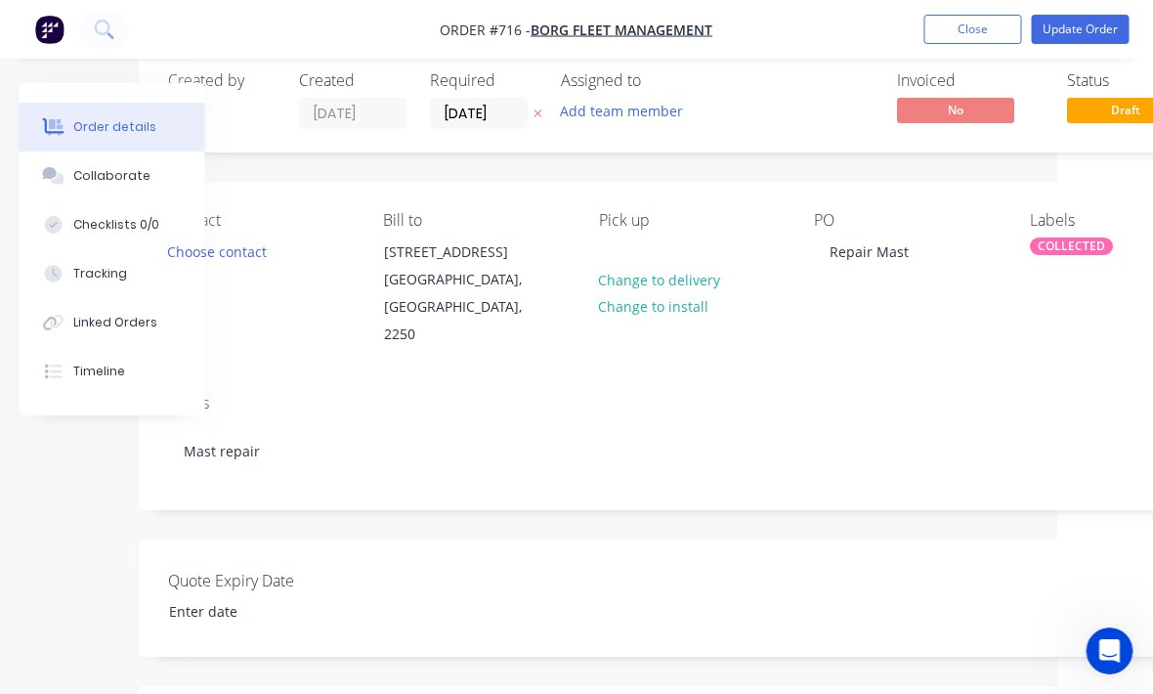
scroll to position [35, 125]
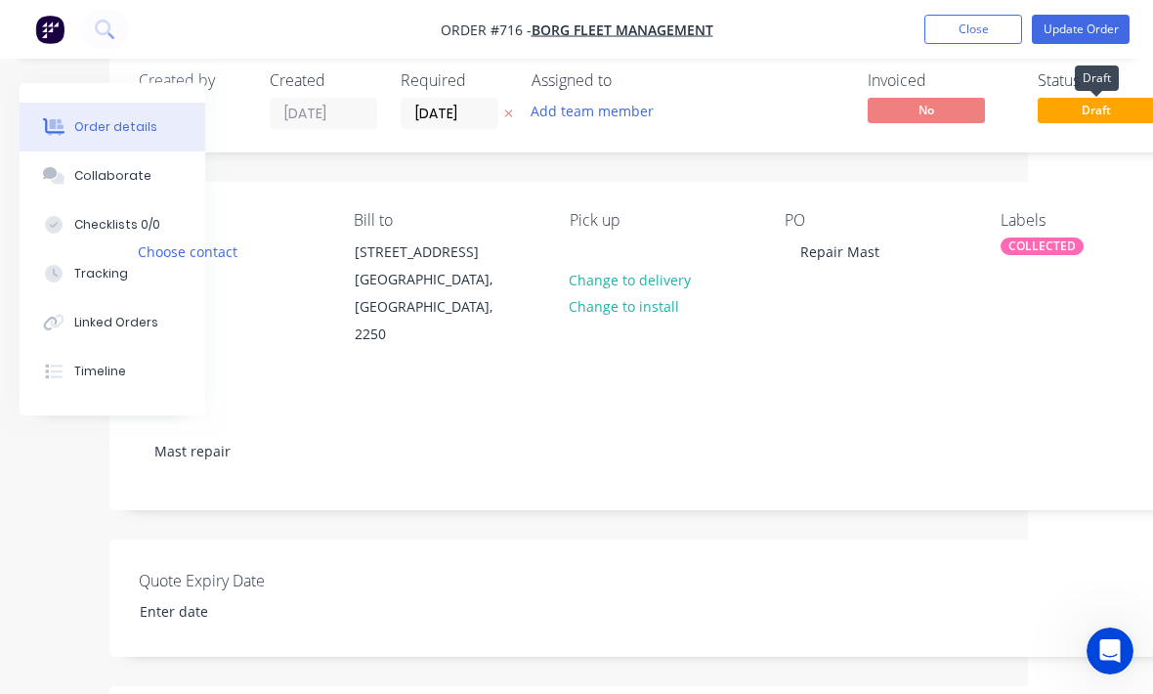
click at [1095, 115] on span "Draft" at bounding box center [1096, 110] width 117 height 24
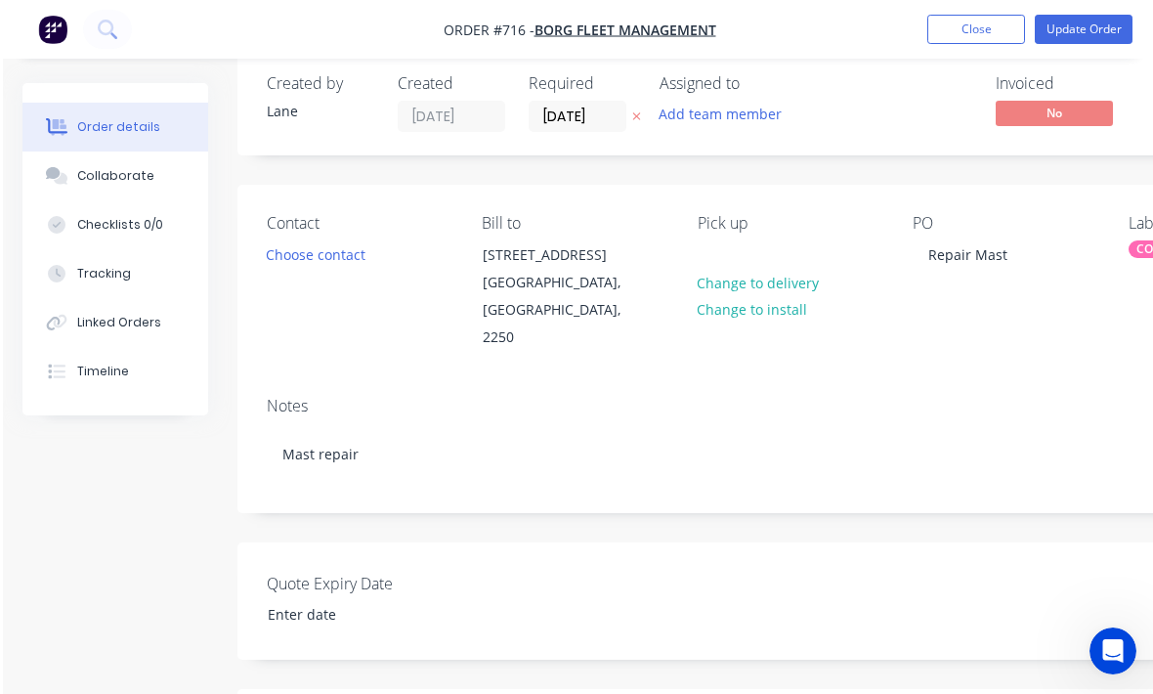
scroll to position [44, 12]
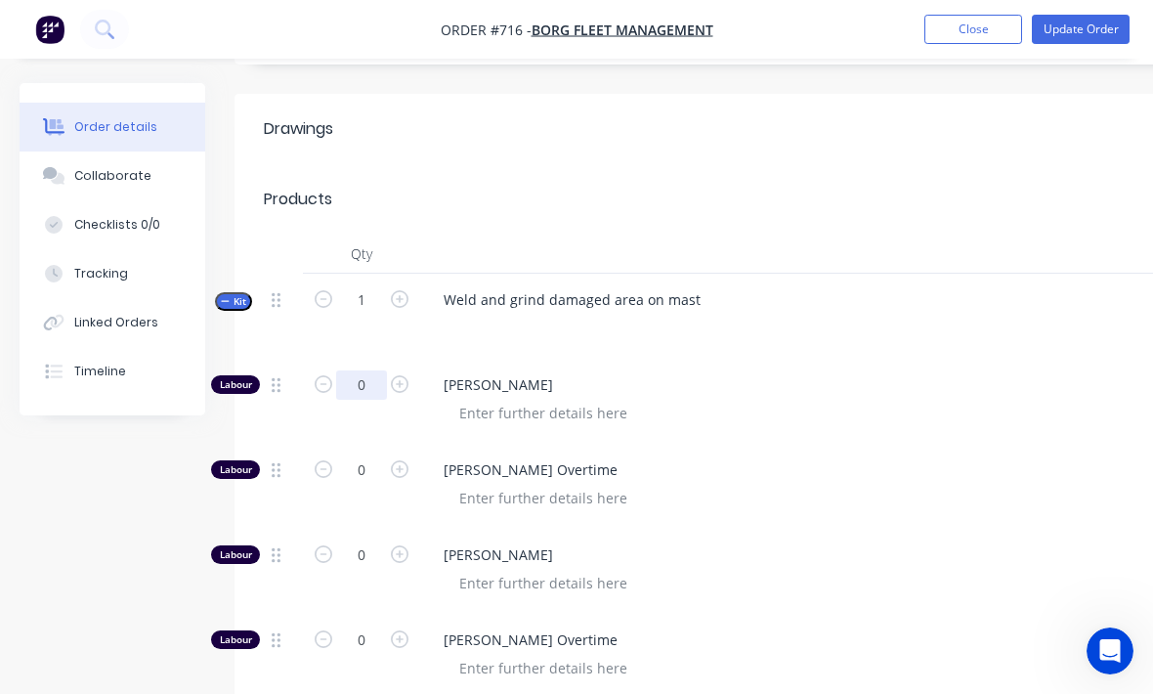
click at [368, 370] on input "0" at bounding box center [361, 384] width 51 height 29
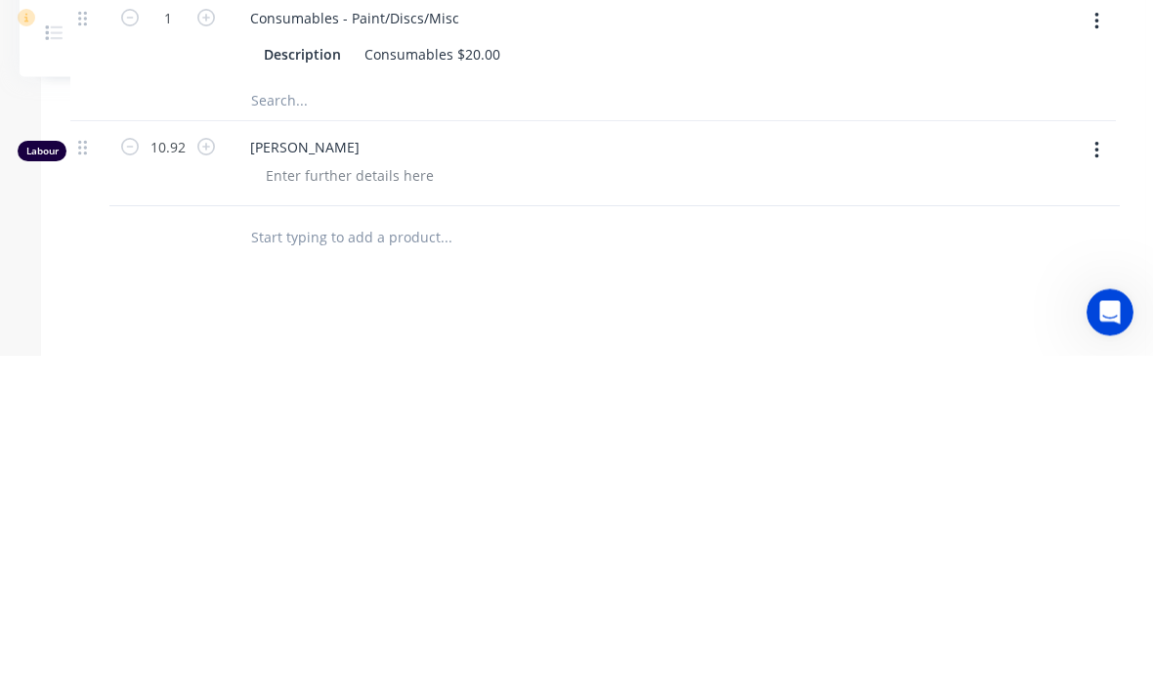
scroll to position [1335, 205]
type input "10.9"
click at [1076, 472] on button "button" at bounding box center [1085, 489] width 46 height 35
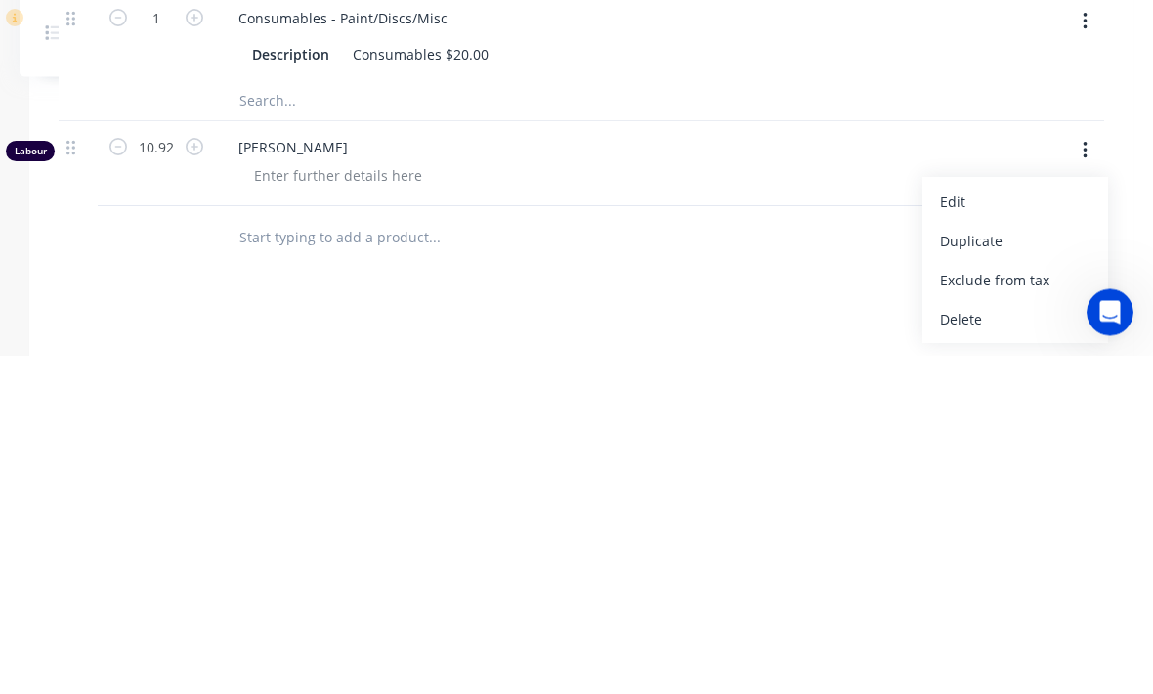
scroll to position [1505, 205]
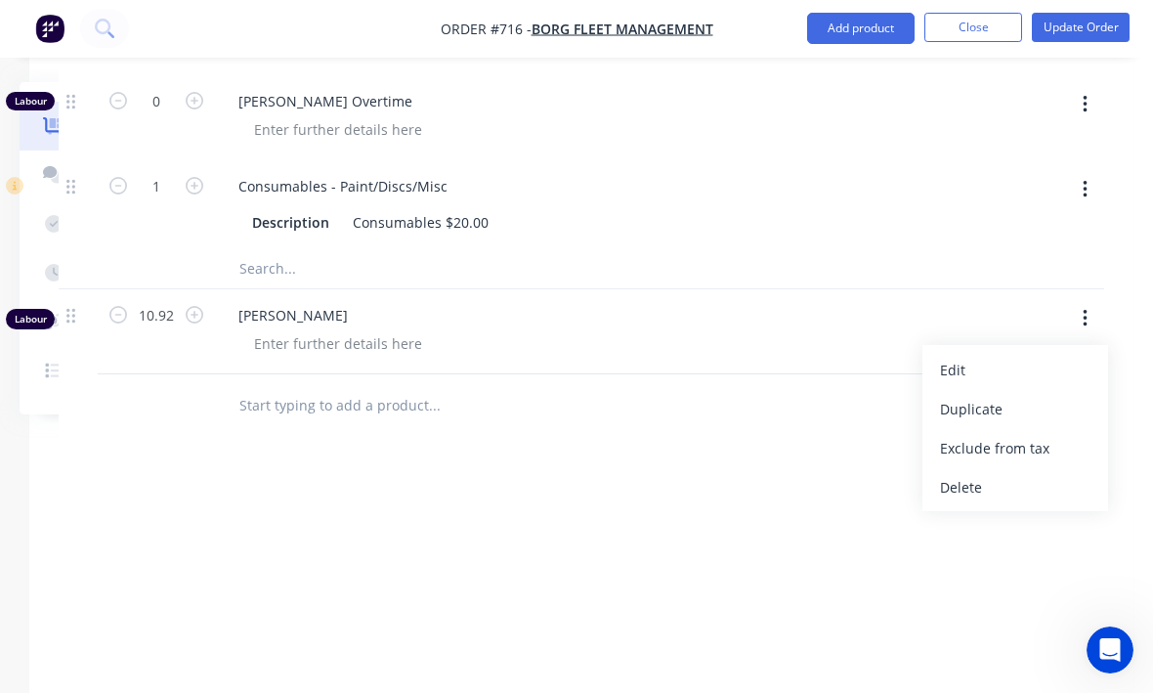
click at [982, 474] on div "Delete" at bounding box center [1015, 488] width 151 height 28
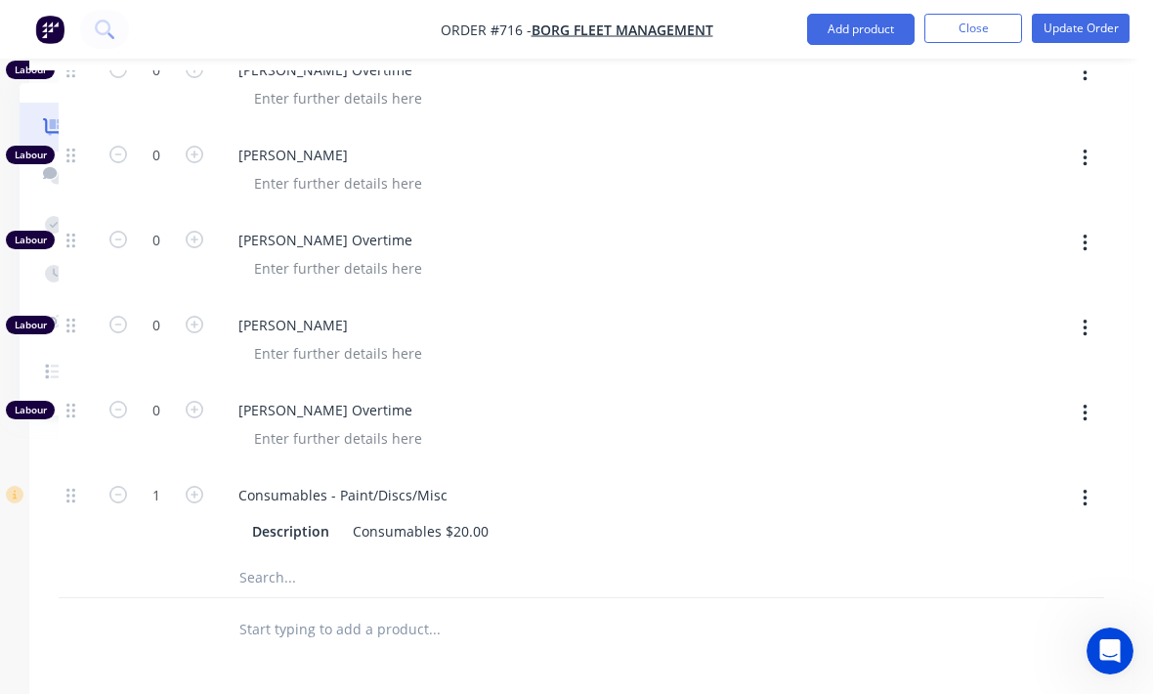
scroll to position [1196, 205]
click at [385, 559] on input "text" at bounding box center [433, 578] width 391 height 39
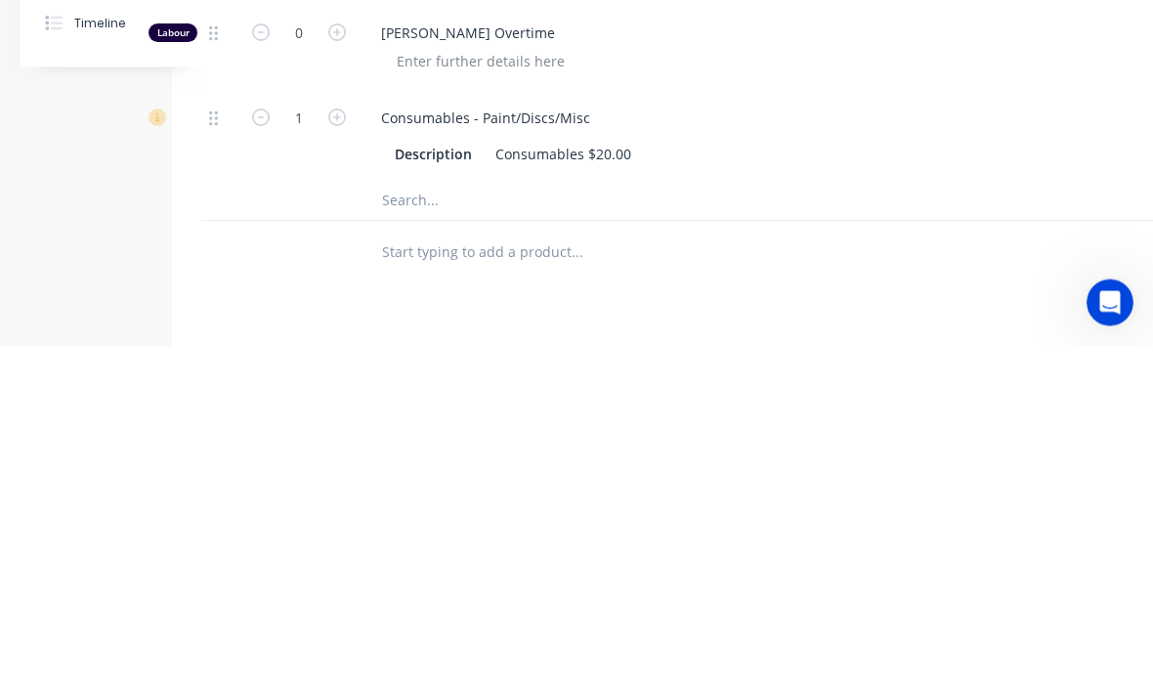
click at [346, 454] on button "button" at bounding box center [336, 464] width 25 height 21
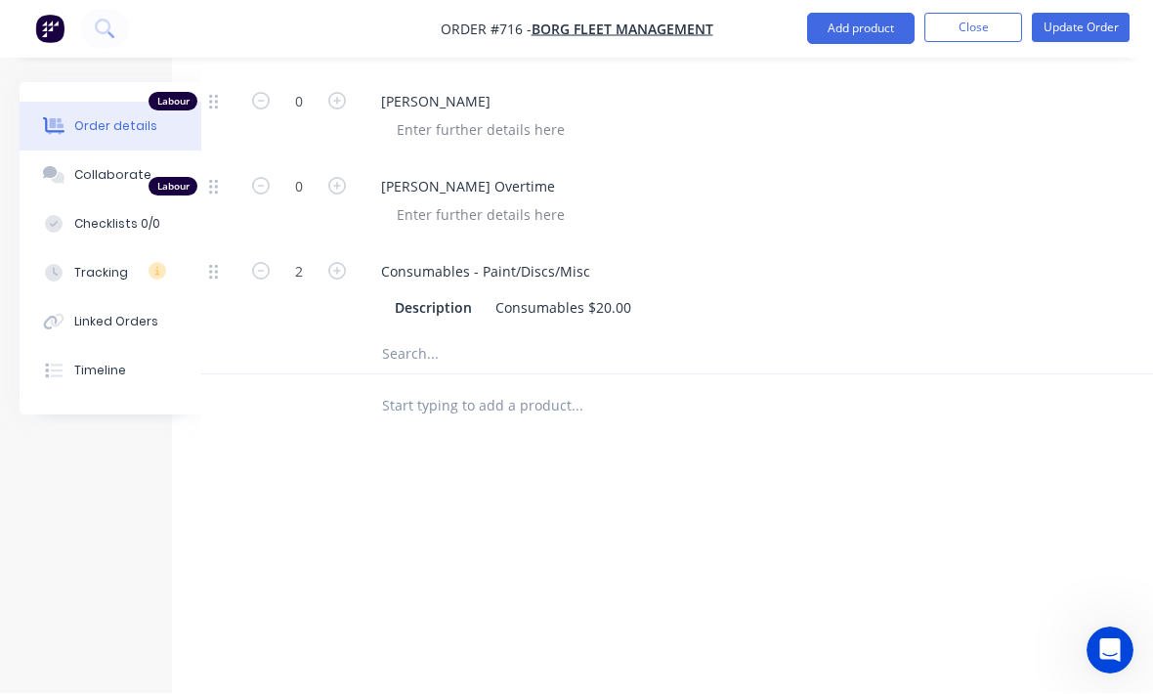
click at [337, 263] on icon "button" at bounding box center [337, 272] width 18 height 18
type input "3"
click at [492, 335] on input "text" at bounding box center [576, 354] width 391 height 39
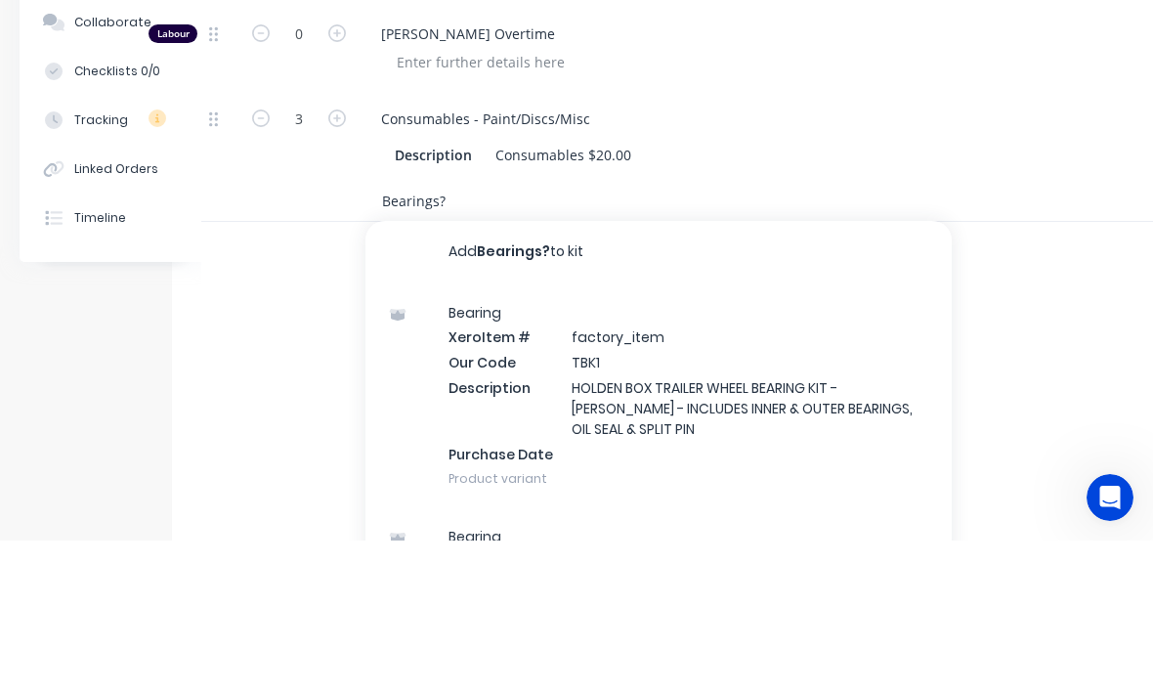
type input "Bearings?"
click at [537, 374] on button "Add Bearings? to kit" at bounding box center [659, 405] width 586 height 63
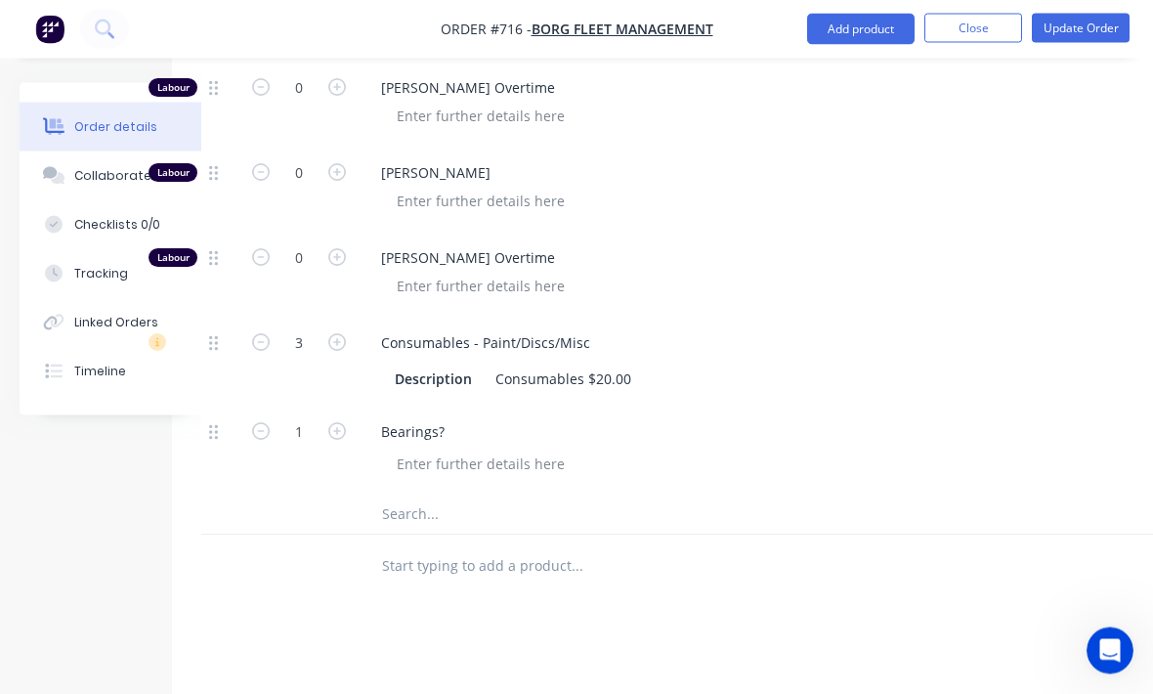
scroll to position [1347, 63]
click at [446, 497] on input "text" at bounding box center [576, 516] width 391 height 39
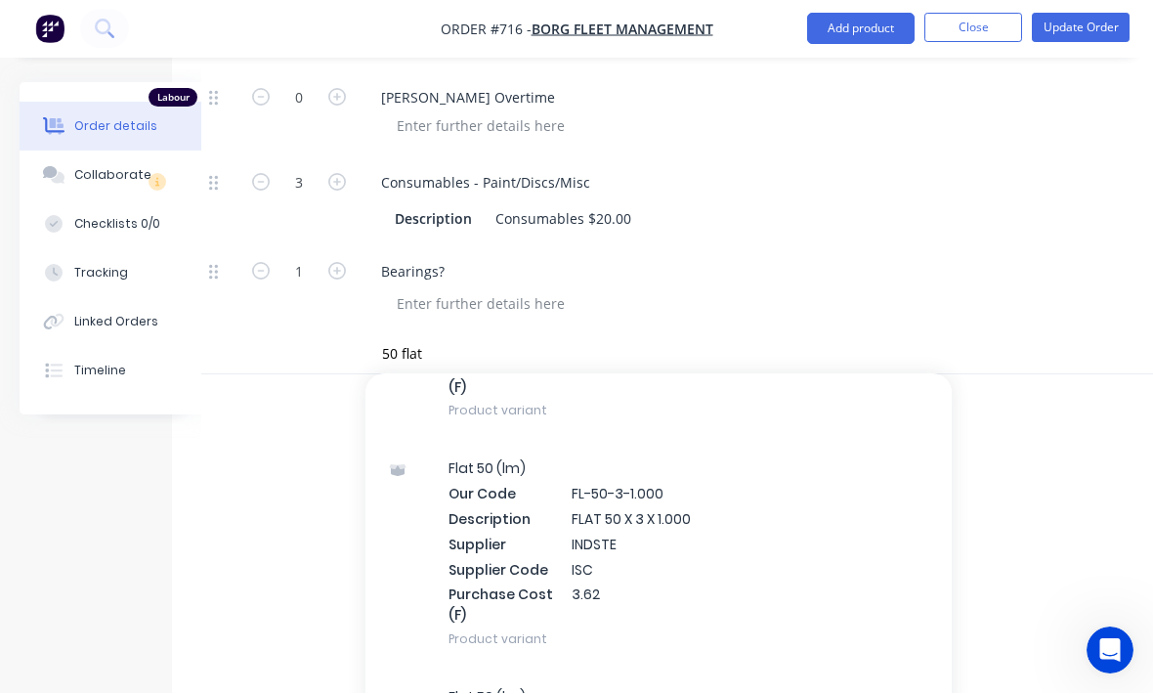
scroll to position [961, 0]
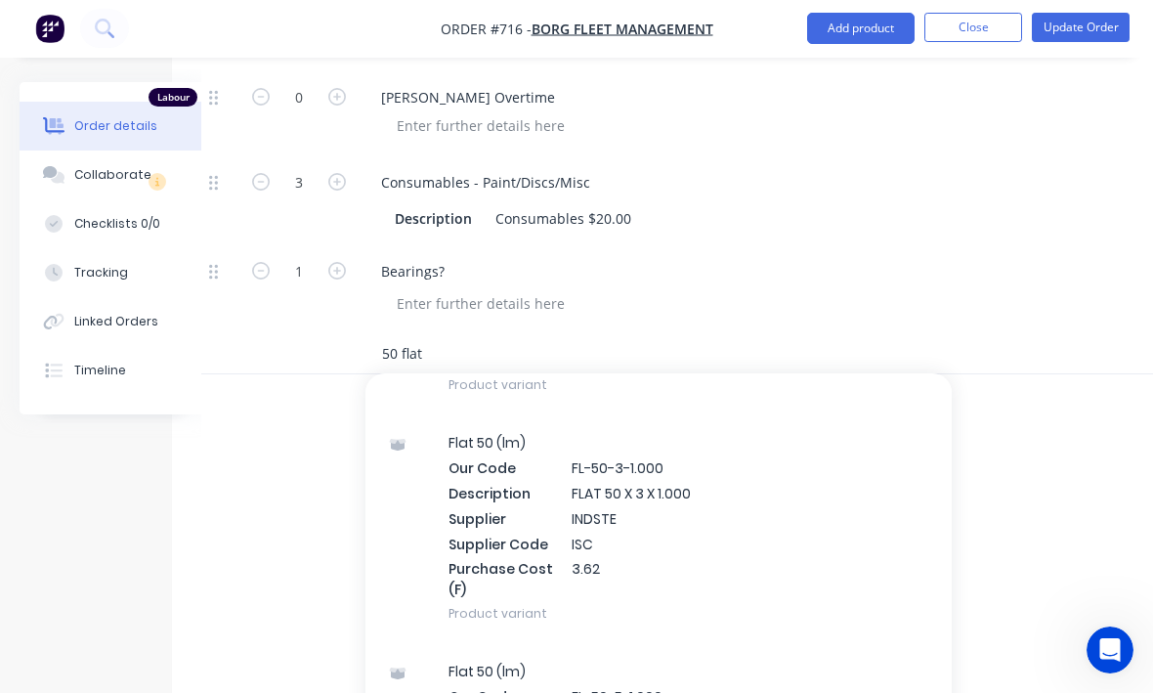
type input "50 flat"
click at [755, 483] on div "Flat 50 (lm) Our Code FL-50-3-1.000 Description FLAT 50 X 3 X 1.000 Supplier IN…" at bounding box center [659, 528] width 586 height 229
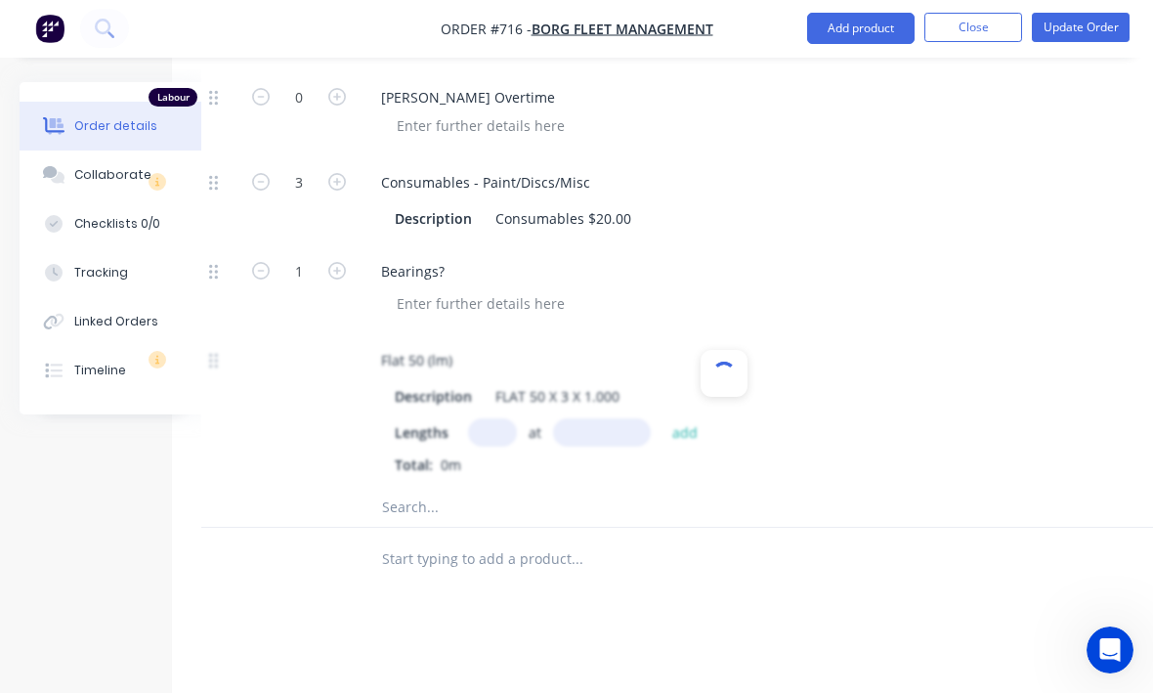
scroll to position [1510, 63]
click at [498, 418] on input "text" at bounding box center [492, 432] width 49 height 28
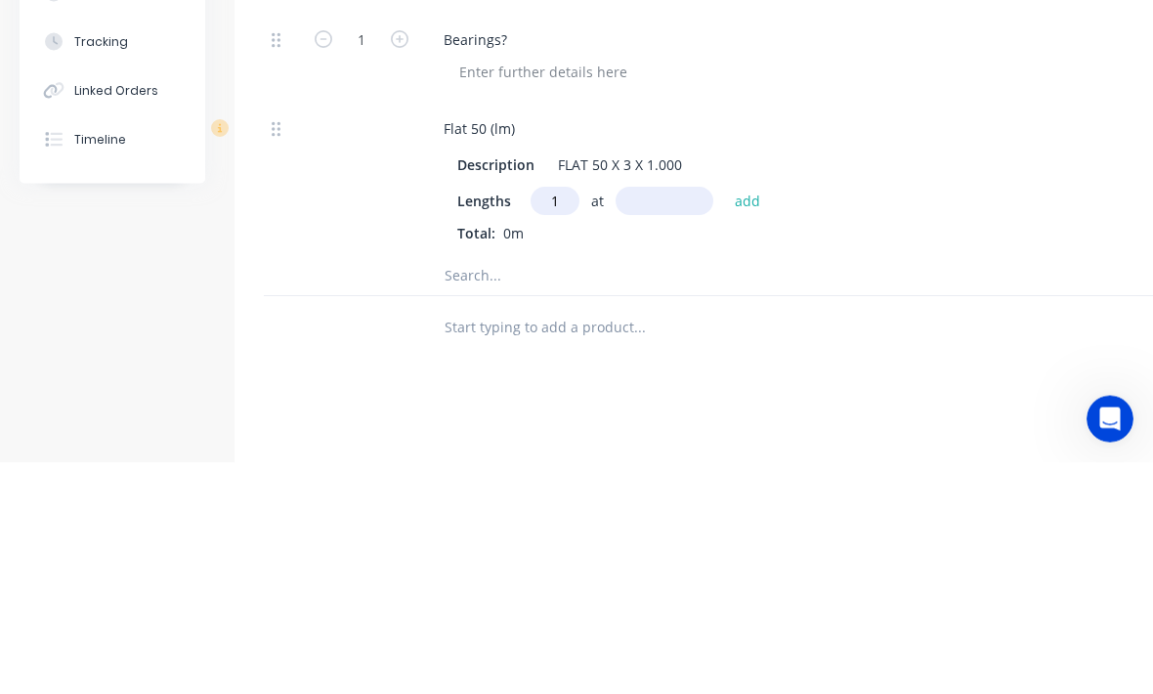
type input "1"
click at [667, 419] on input "text" at bounding box center [665, 433] width 98 height 28
type input "1"
type input "1000"
click at [731, 419] on button "add" at bounding box center [748, 432] width 46 height 26
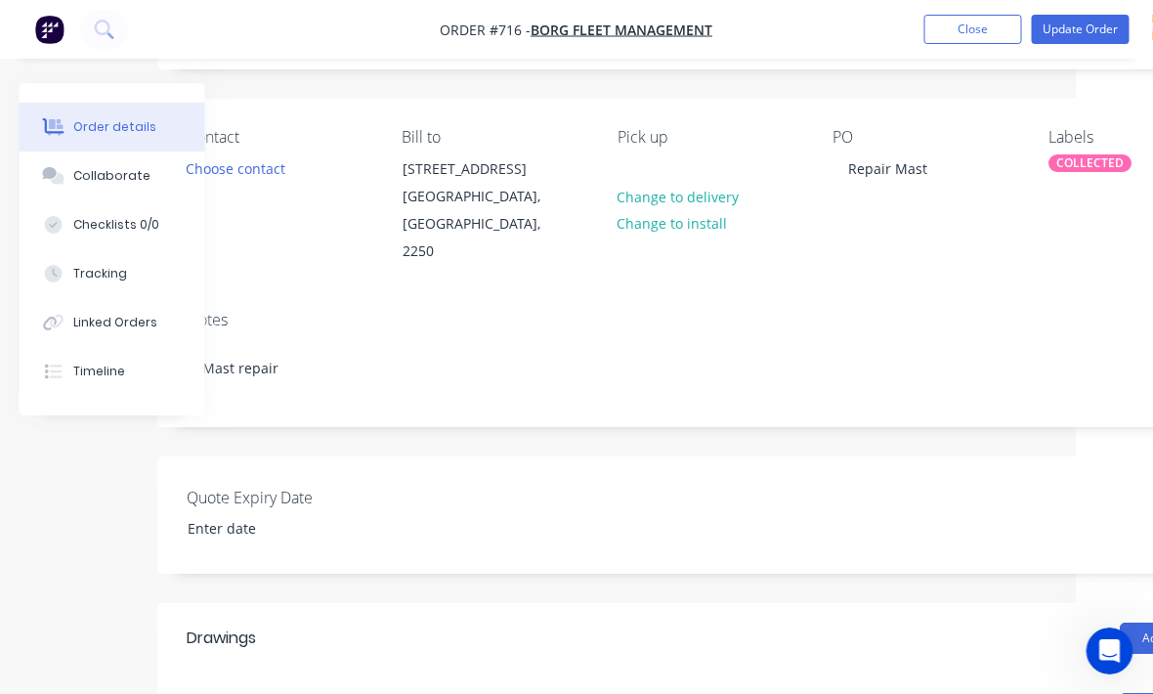
scroll to position [53, 76]
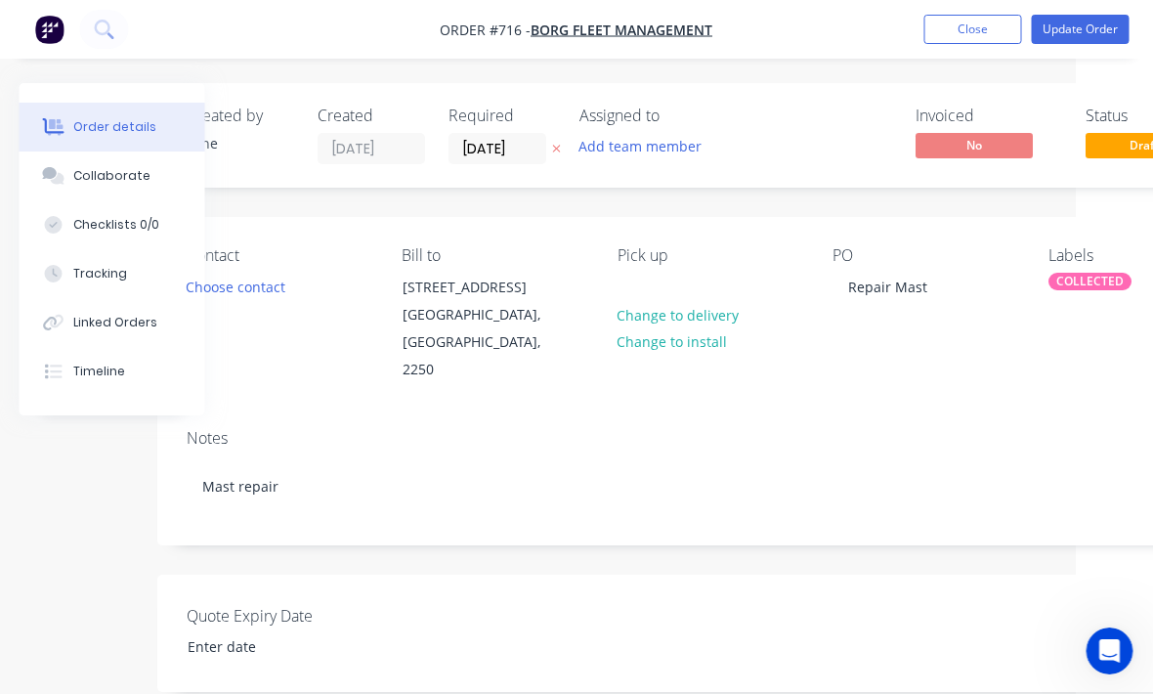
click at [1081, 33] on button "Update Order" at bounding box center [1081, 29] width 98 height 29
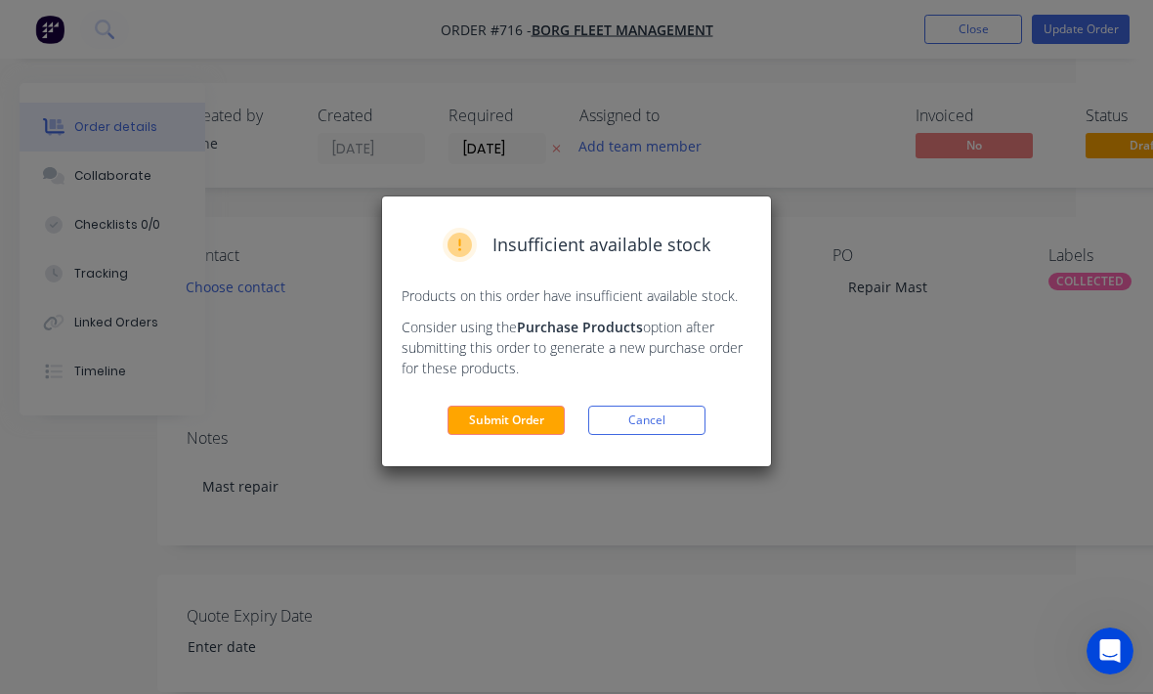
click at [496, 424] on button "Submit Order" at bounding box center [506, 420] width 117 height 29
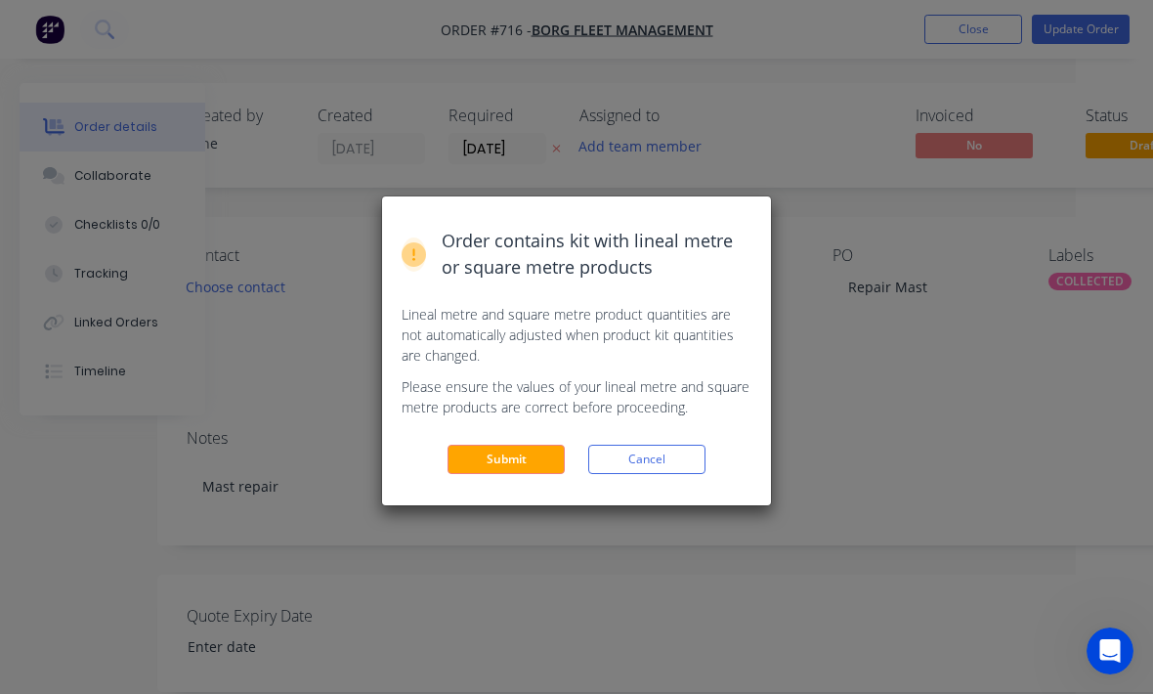
click at [514, 472] on button "Submit" at bounding box center [506, 459] width 117 height 29
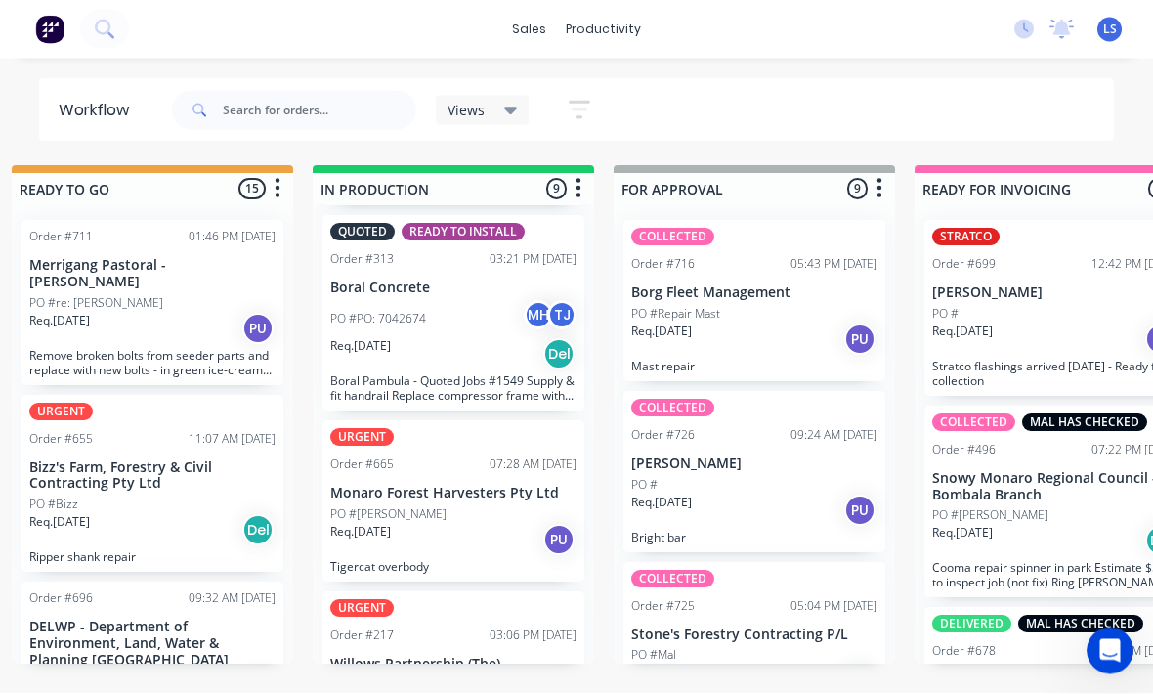
scroll to position [34, 959]
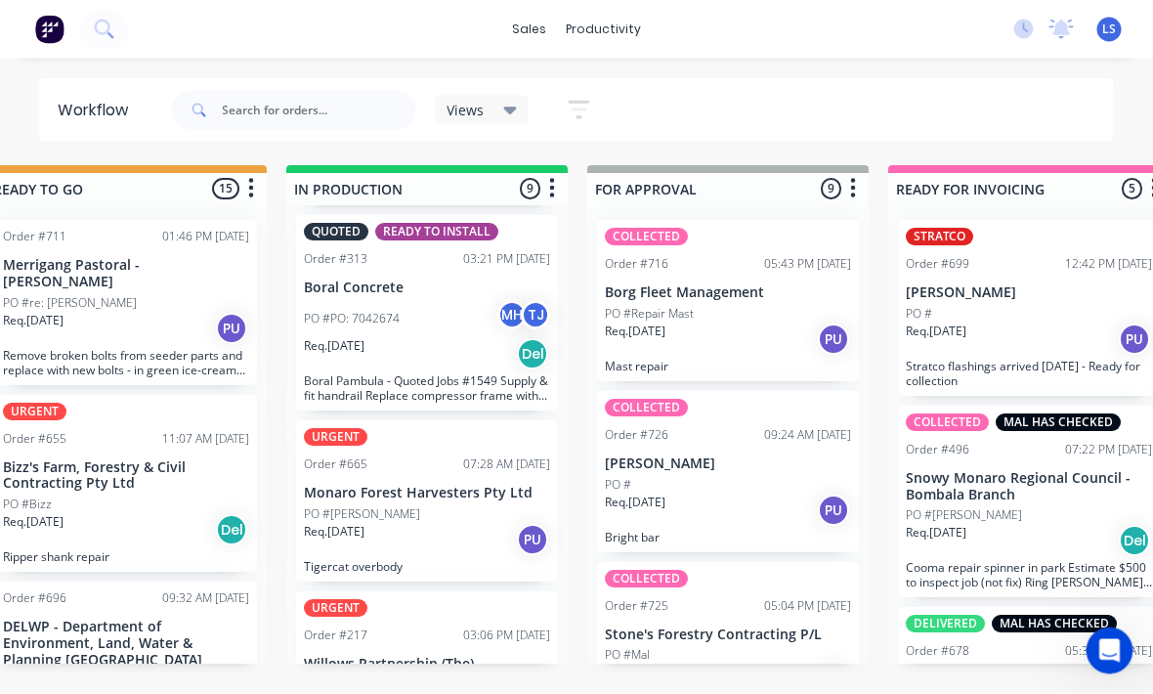
click at [746, 324] on div "Req. [DATE] PU" at bounding box center [729, 340] width 246 height 33
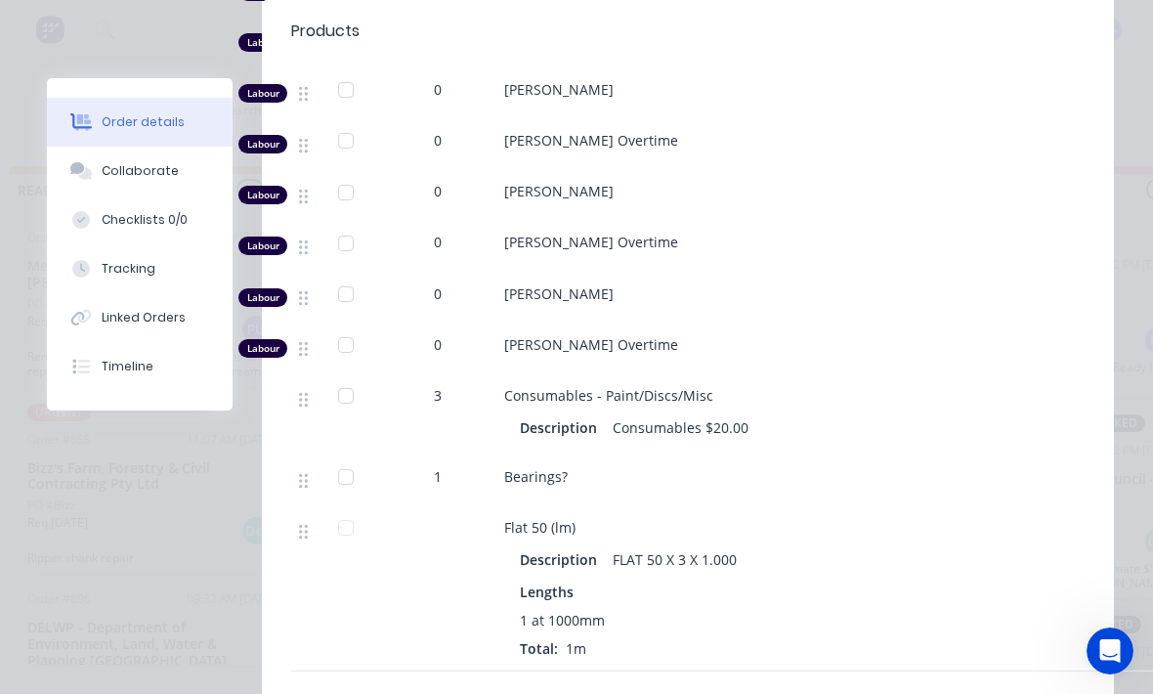
scroll to position [1017, 0]
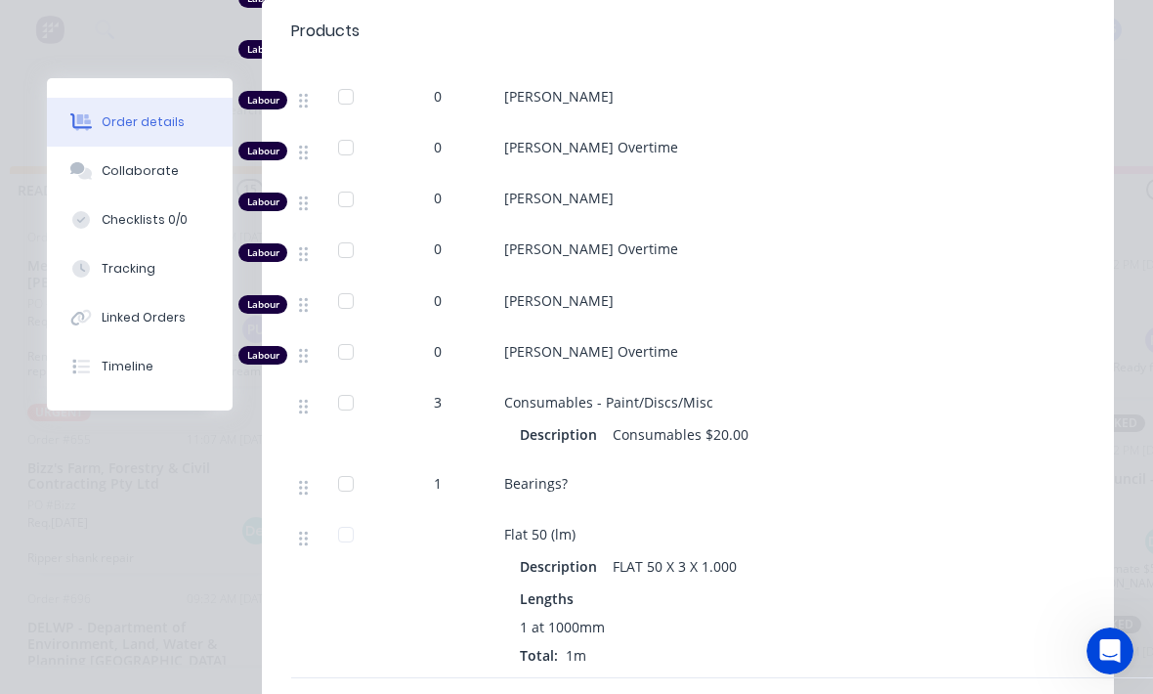
click at [458, 461] on div "1" at bounding box center [437, 486] width 117 height 51
click at [436, 461] on div "1" at bounding box center [437, 486] width 117 height 51
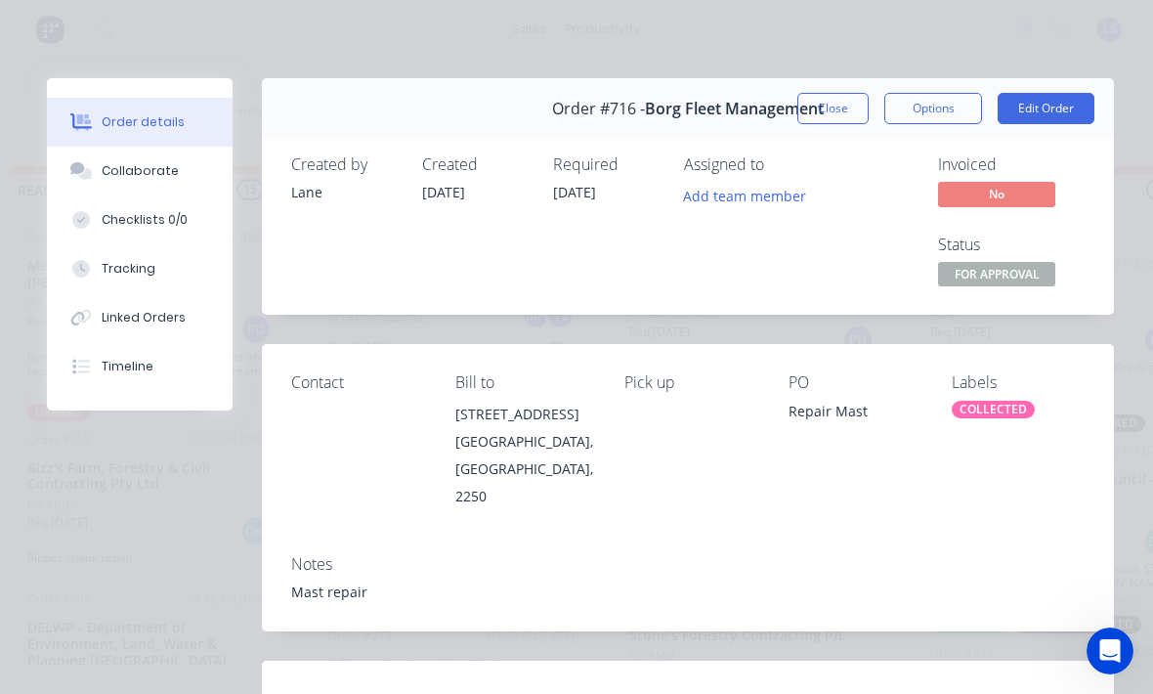
scroll to position [-1, 0]
click at [1062, 112] on button "Edit Order" at bounding box center [1046, 108] width 97 height 31
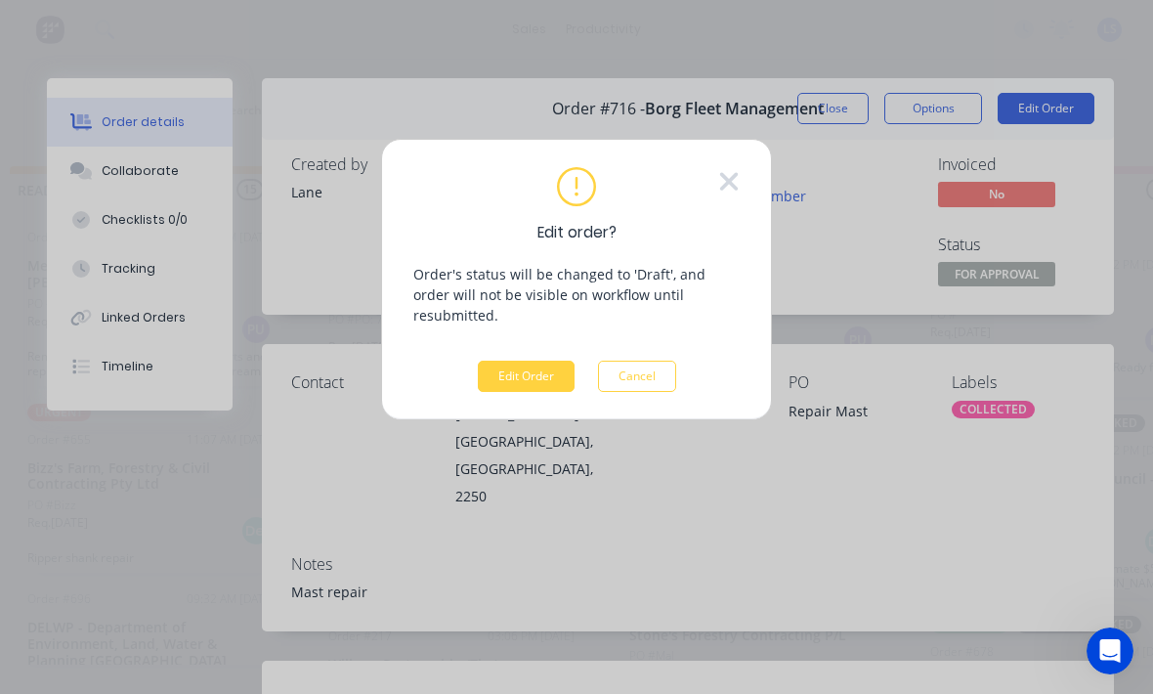
click at [534, 362] on button "Edit Order" at bounding box center [526, 376] width 97 height 31
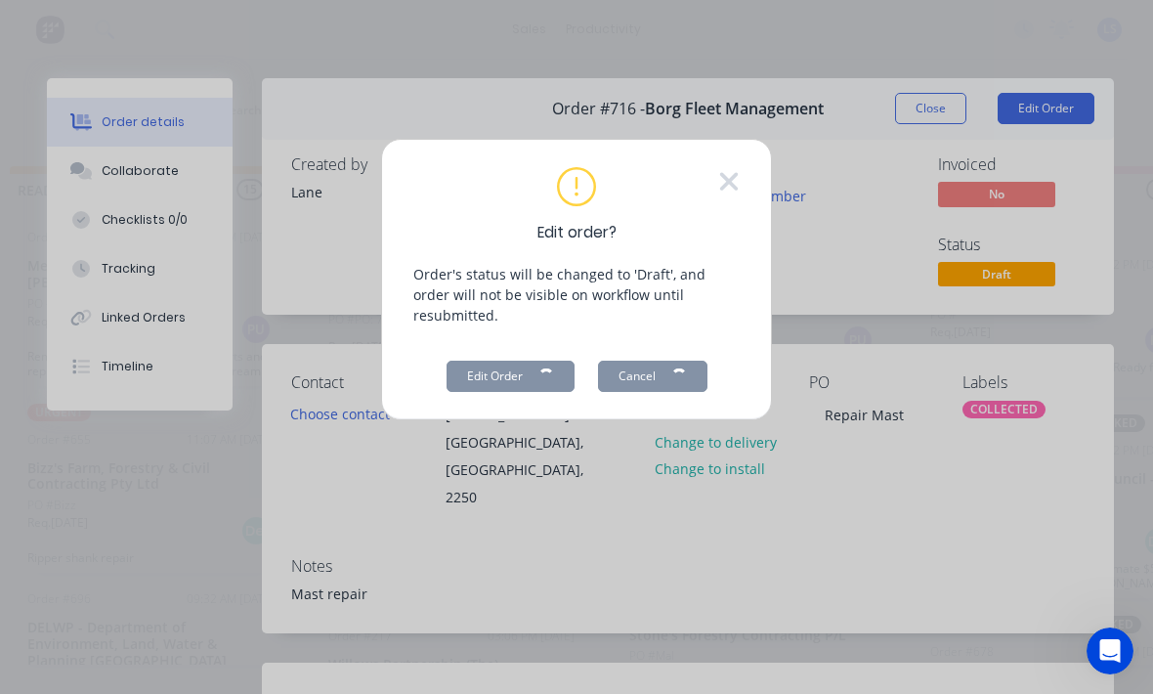
scroll to position [35, 0]
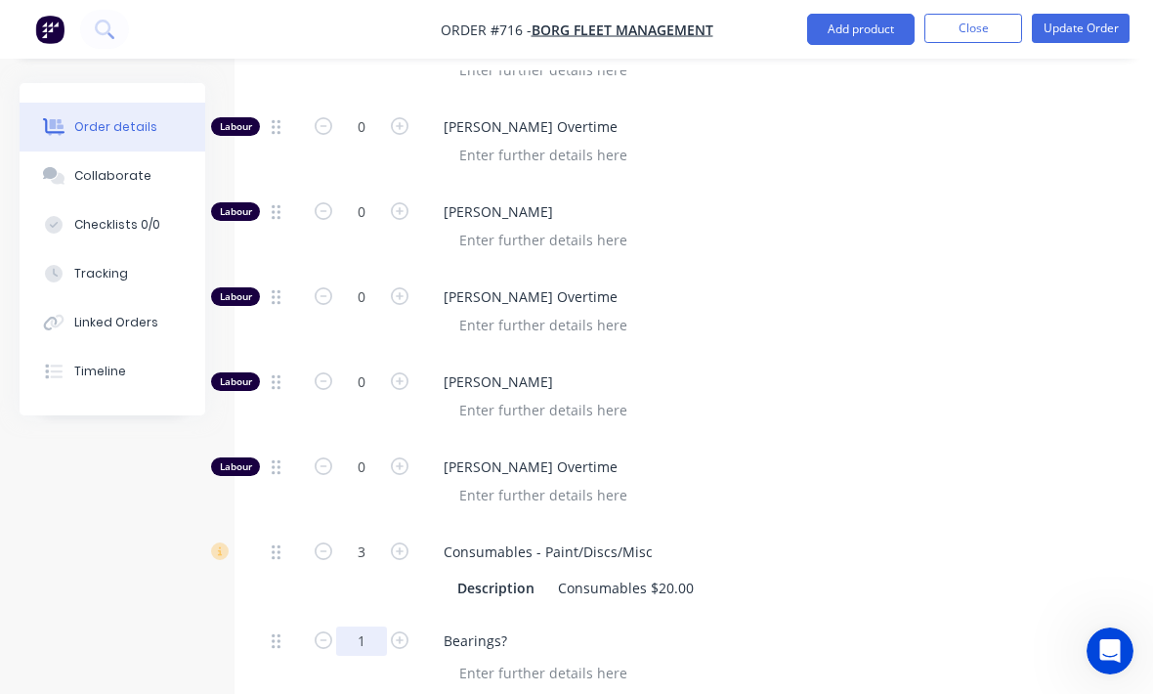
click at [358, 627] on input "1" at bounding box center [361, 641] width 51 height 29
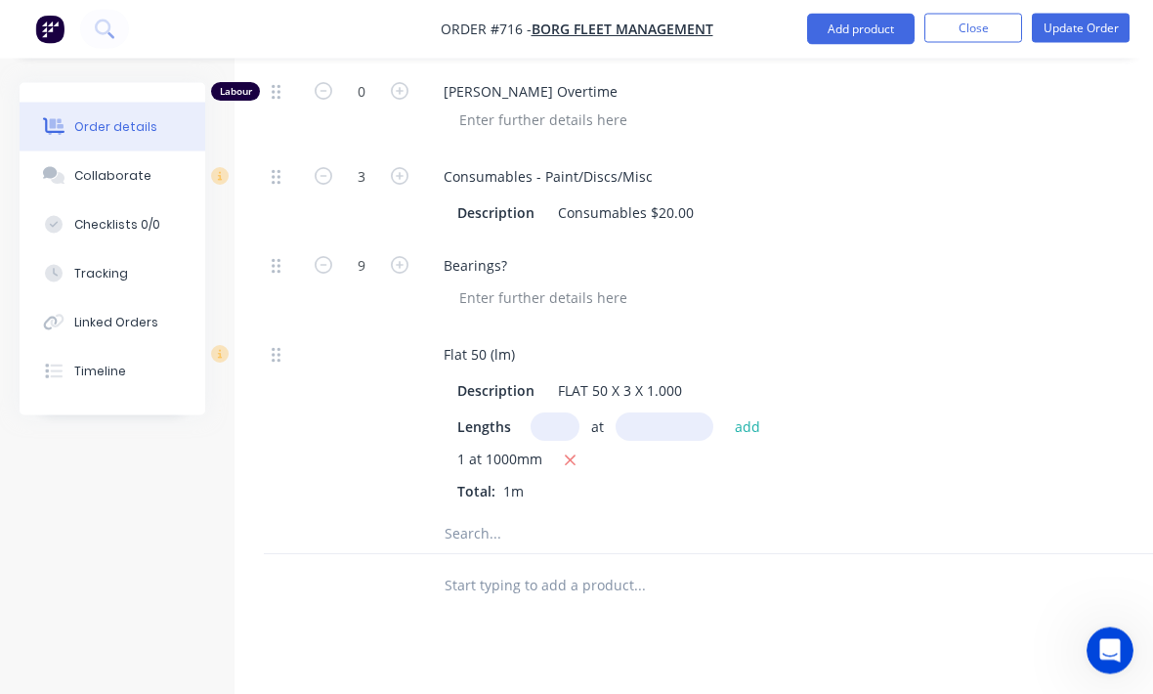
scroll to position [1493, 0]
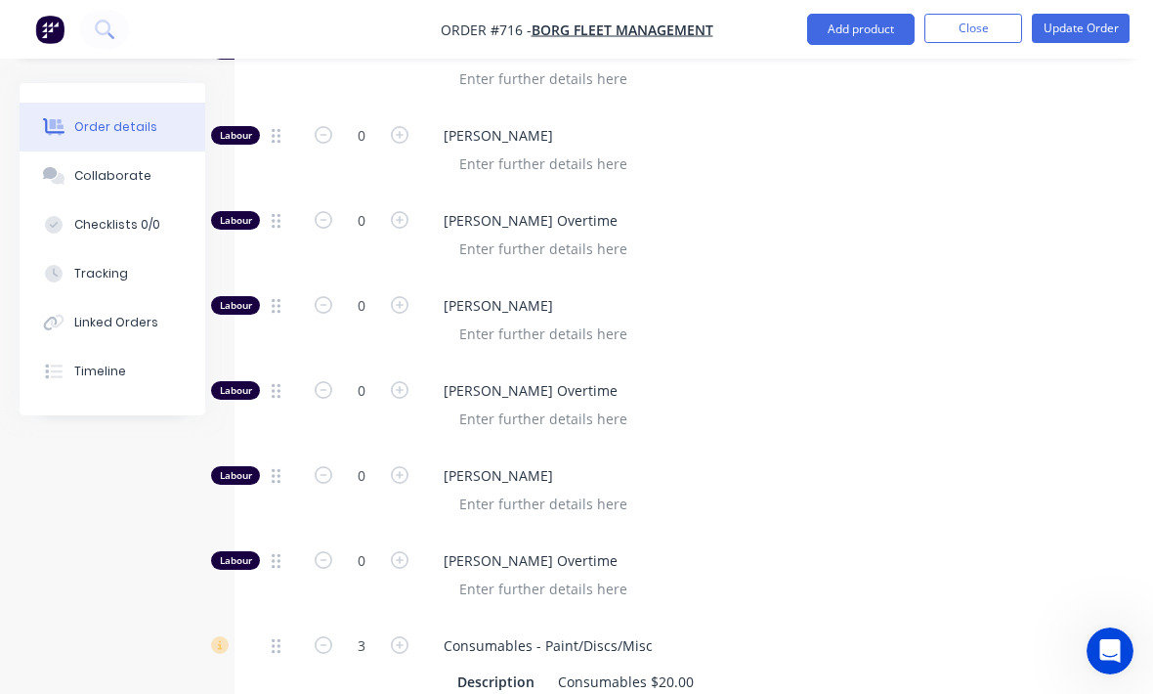
type input "9"
click at [367, 461] on input "0" at bounding box center [361, 475] width 51 height 29
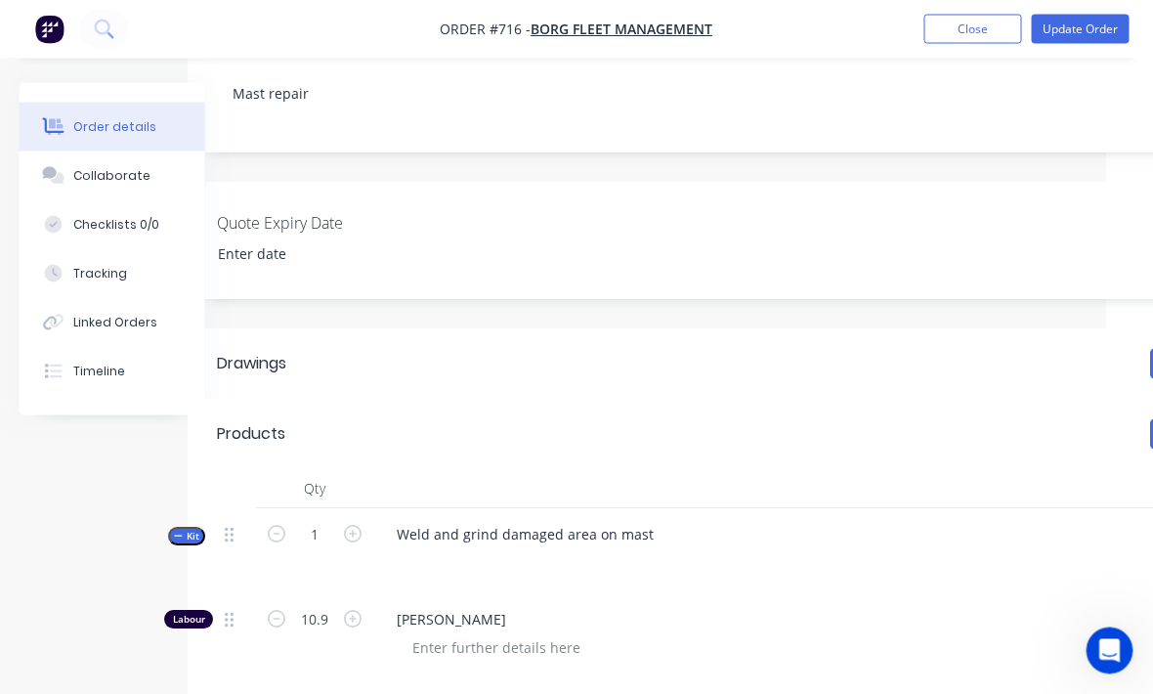
scroll to position [0, 46]
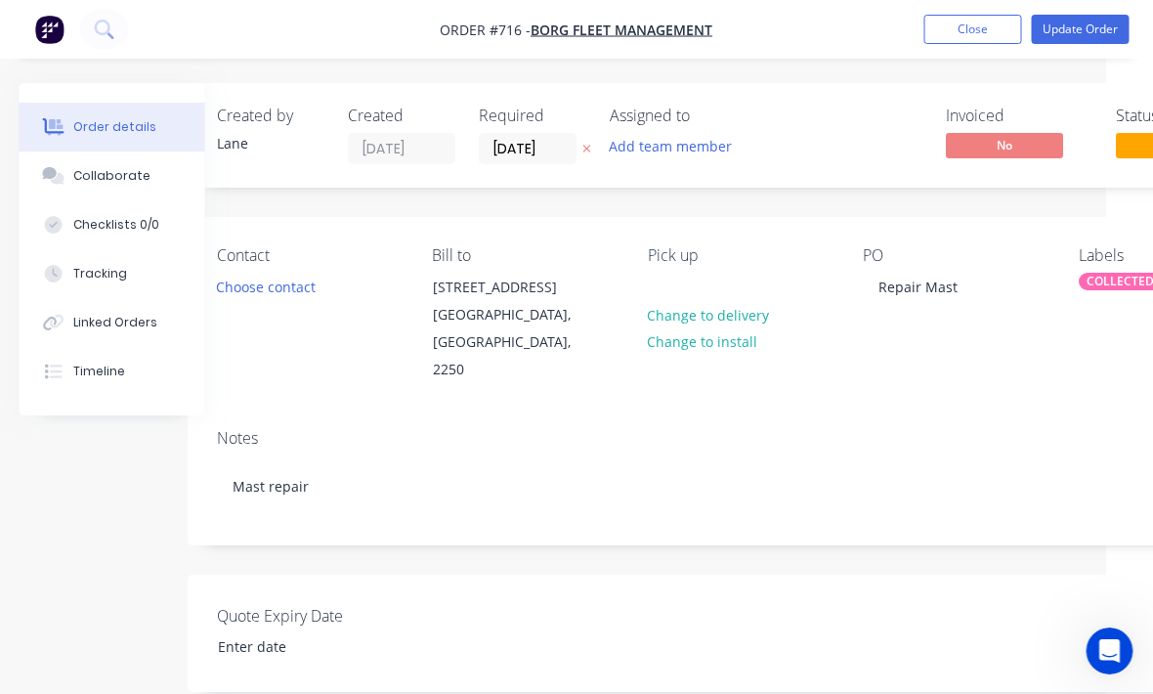
click at [1091, 43] on button "Update Order" at bounding box center [1081, 29] width 98 height 29
type input "0.5"
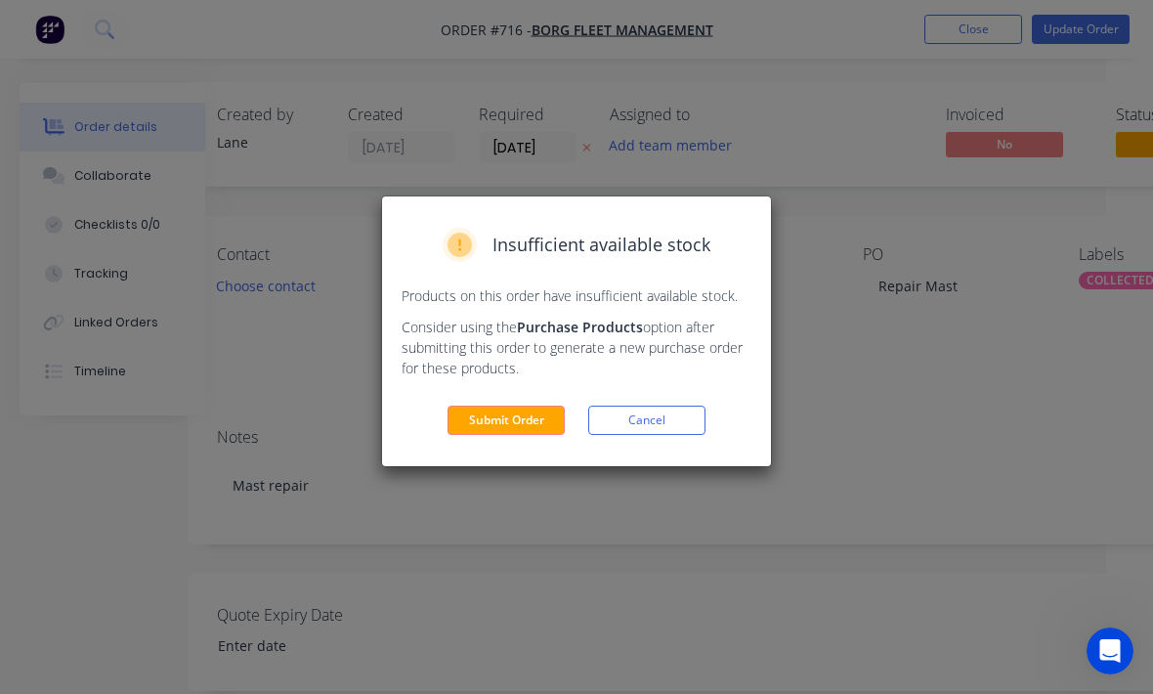
scroll to position [0, 47]
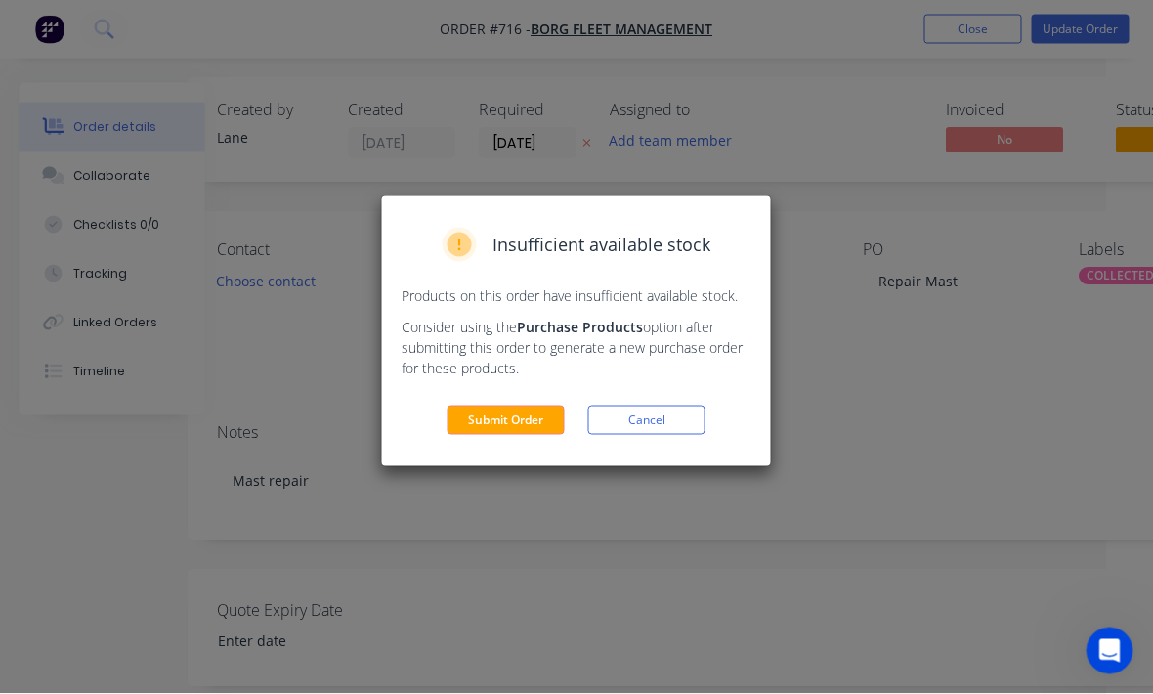
click at [533, 418] on button "Submit Order" at bounding box center [506, 420] width 117 height 29
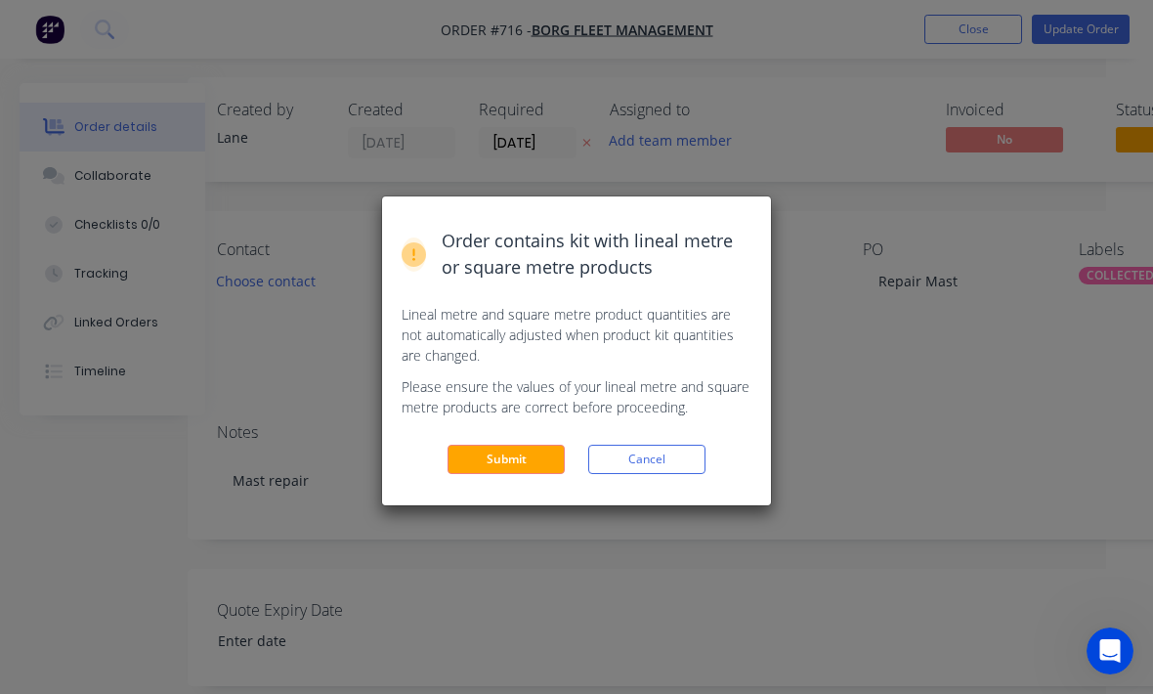
click at [531, 456] on button "Submit" at bounding box center [506, 459] width 117 height 29
